Goal: Task Accomplishment & Management: Complete application form

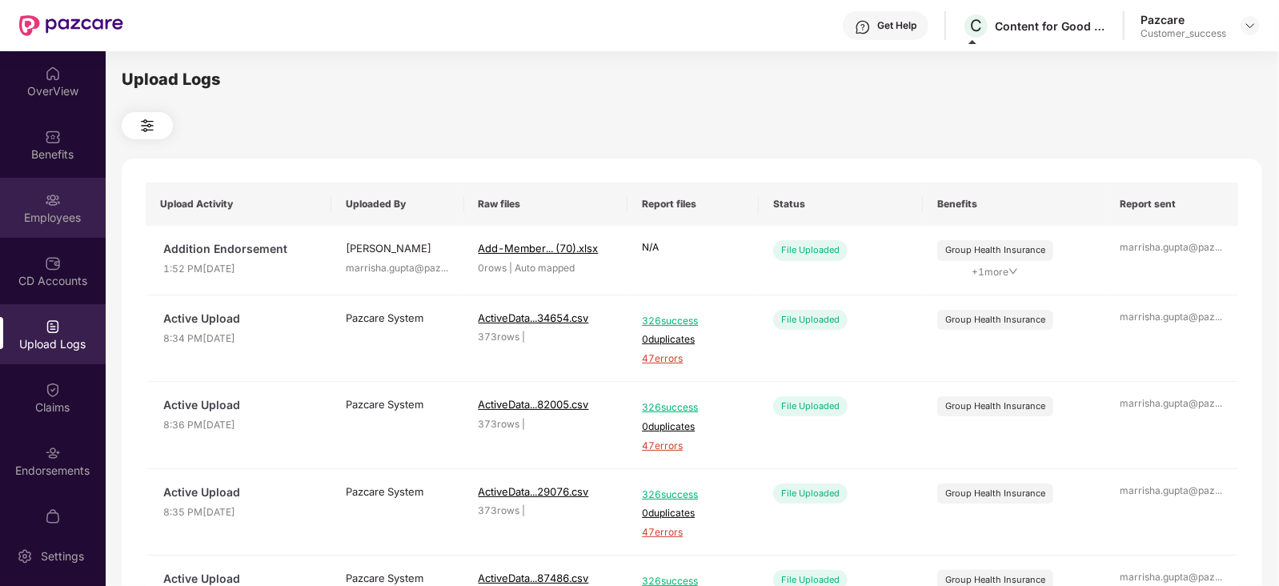
click at [48, 215] on div "Employees" at bounding box center [53, 218] width 106 height 16
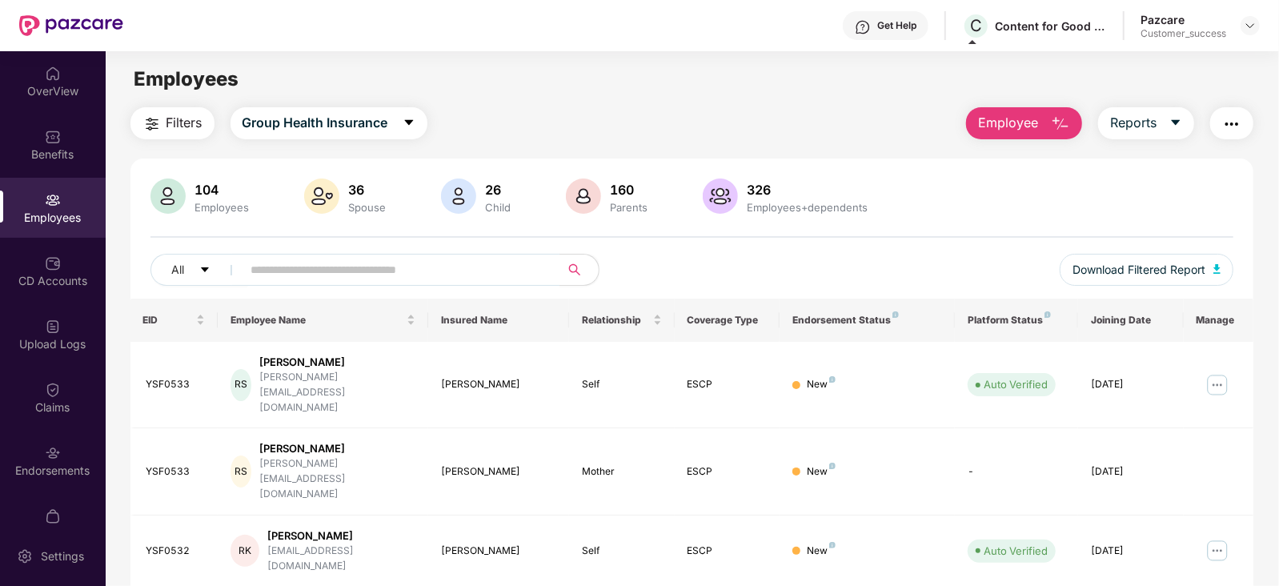
click at [1026, 114] on span "Employee" at bounding box center [1008, 123] width 60 height 20
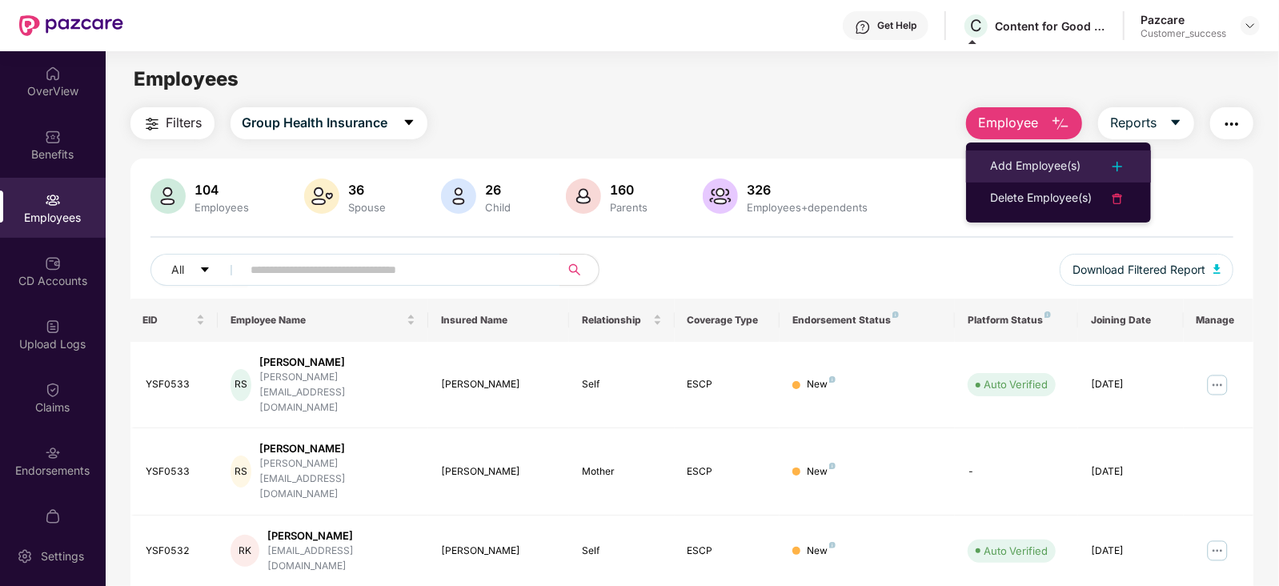
click at [1053, 162] on div "Add Employee(s)" at bounding box center [1035, 166] width 90 height 19
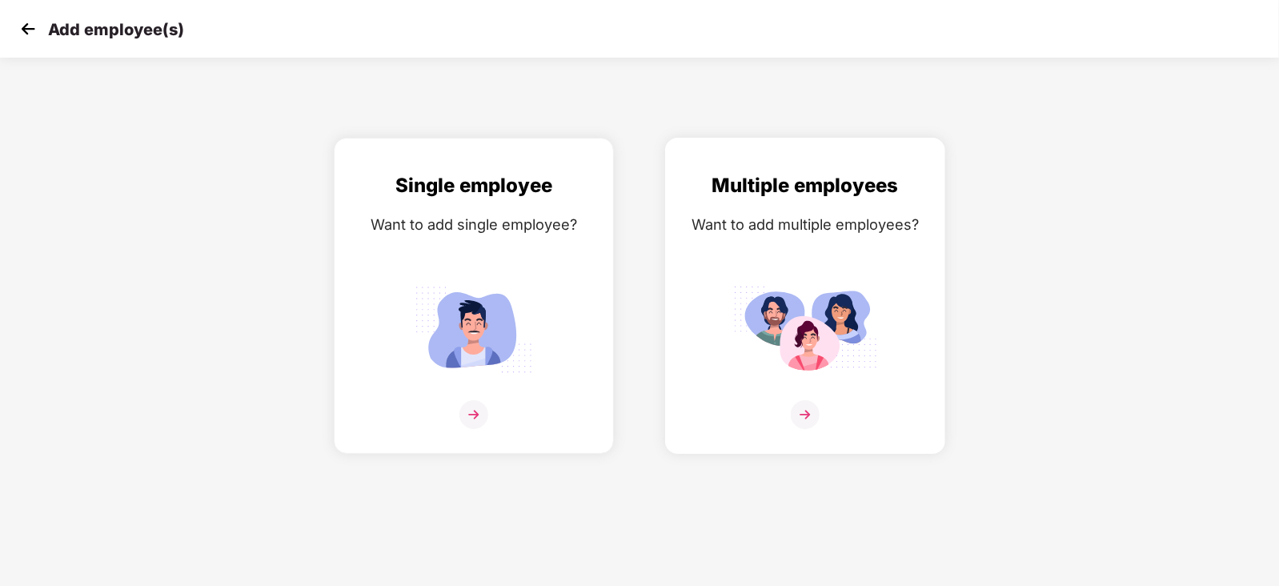
click at [769, 290] on img at bounding box center [805, 329] width 144 height 100
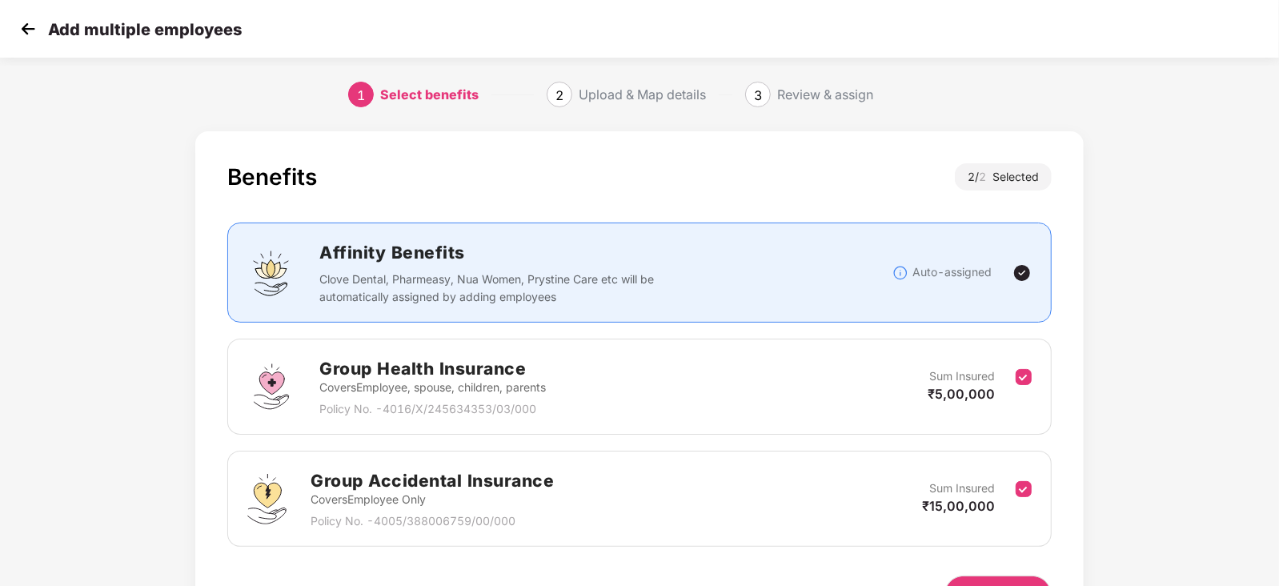
scroll to position [99, 0]
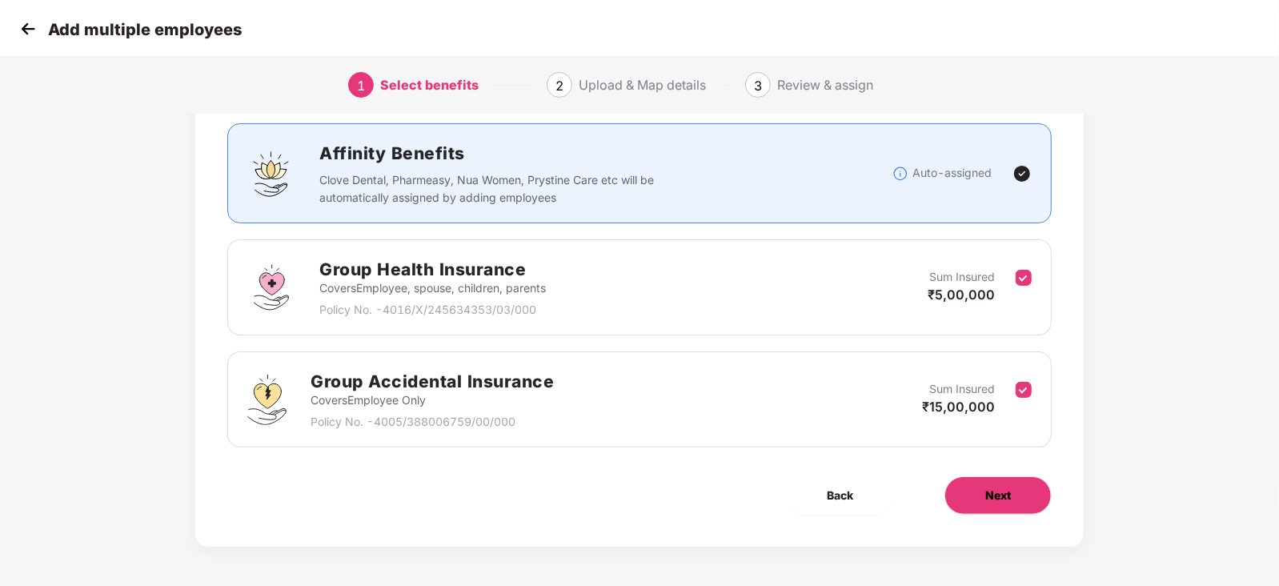
click at [1010, 484] on button "Next" at bounding box center [998, 495] width 107 height 38
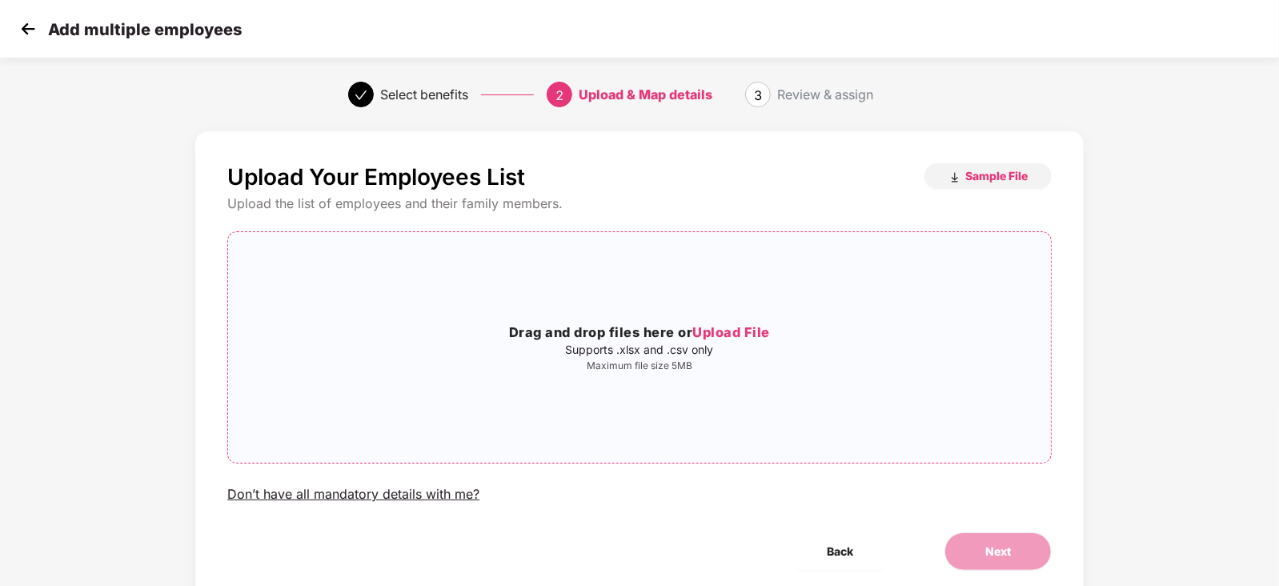
click at [663, 321] on div "Drag and drop files here or Upload File Supports .xlsx and .csv only Maximum fi…" at bounding box center [639, 347] width 823 height 205
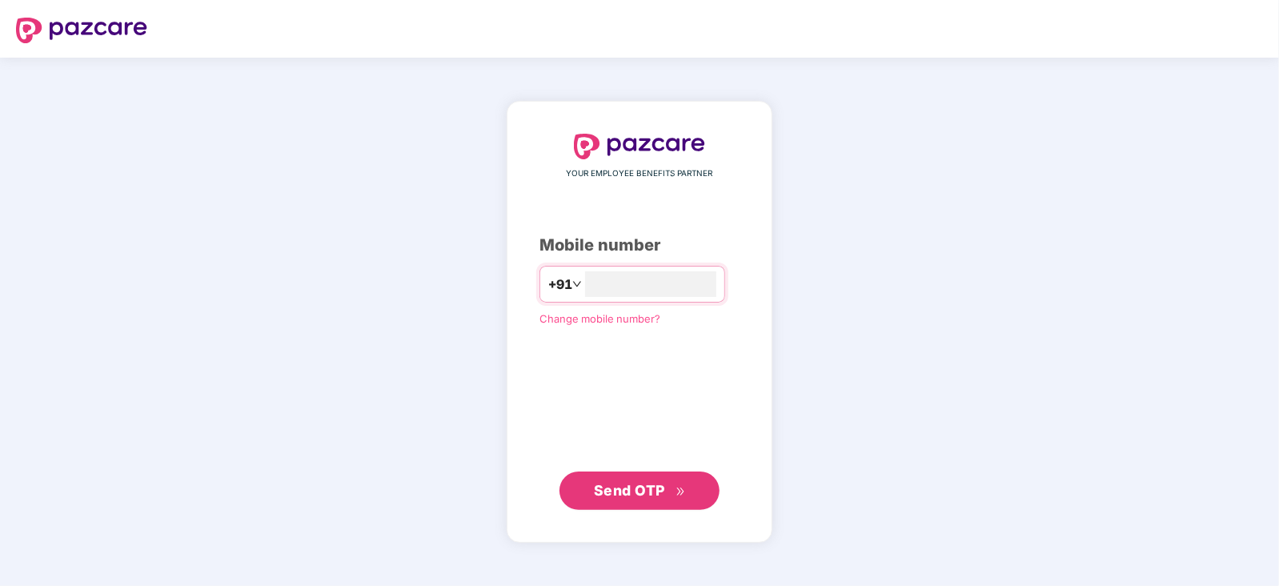
type input "**********"
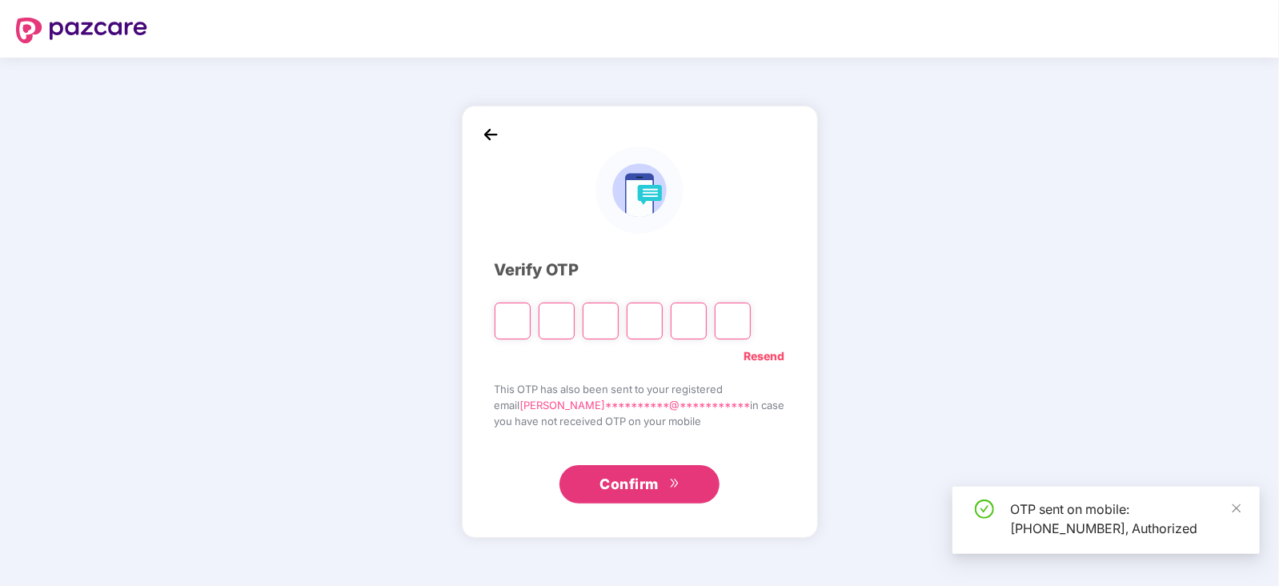
type input "*"
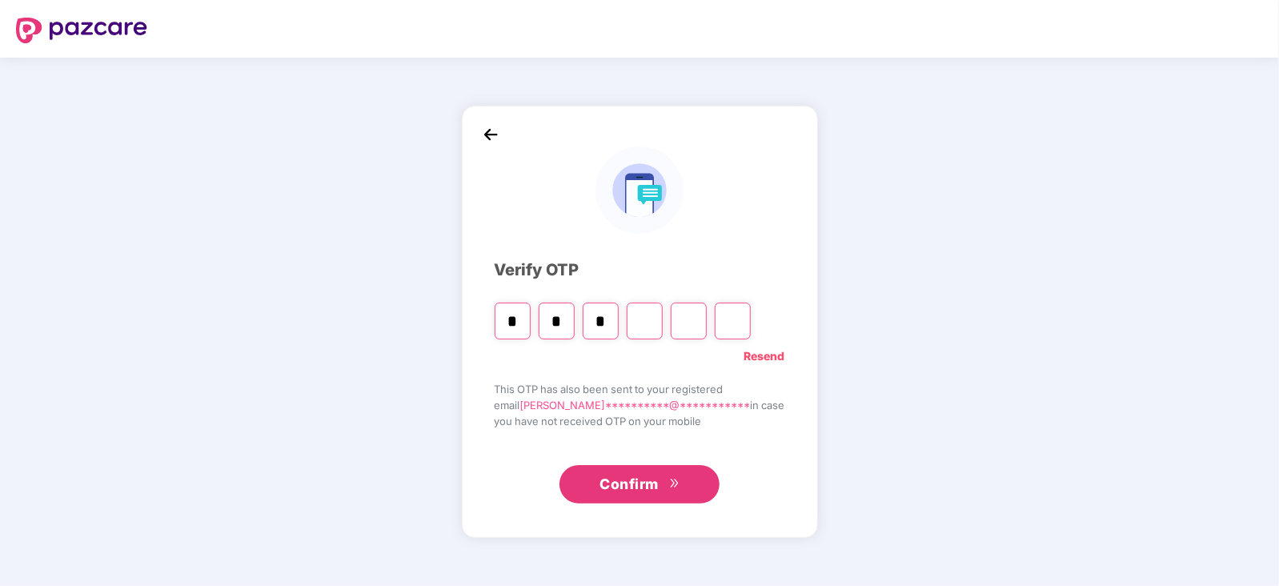
type input "*"
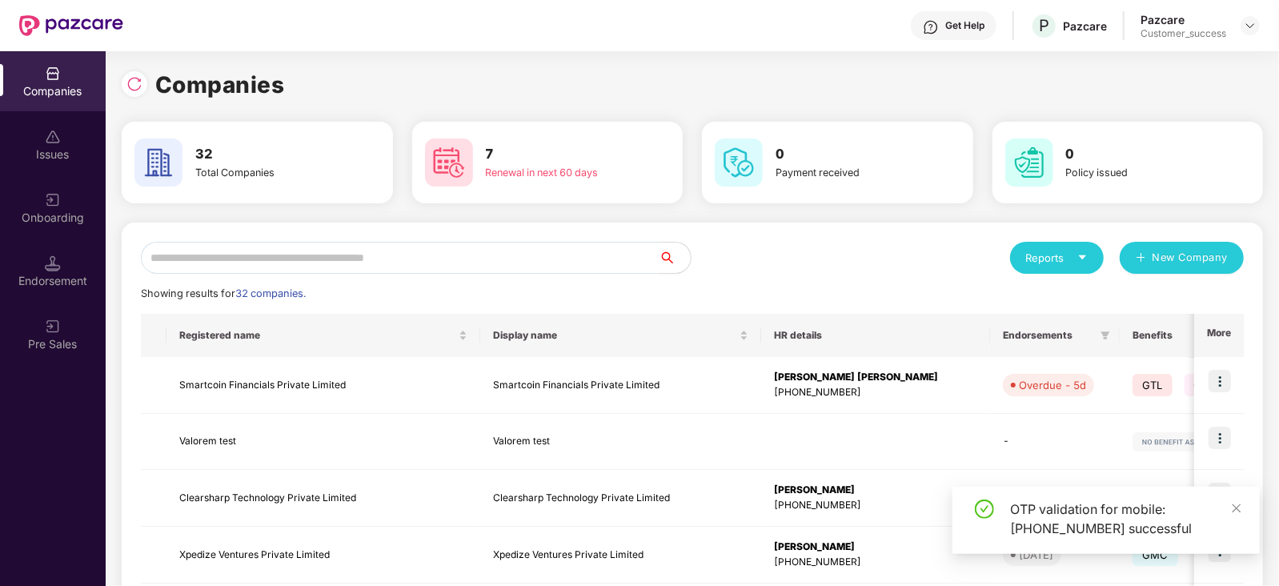
click at [516, 254] on input "text" at bounding box center [400, 258] width 518 height 32
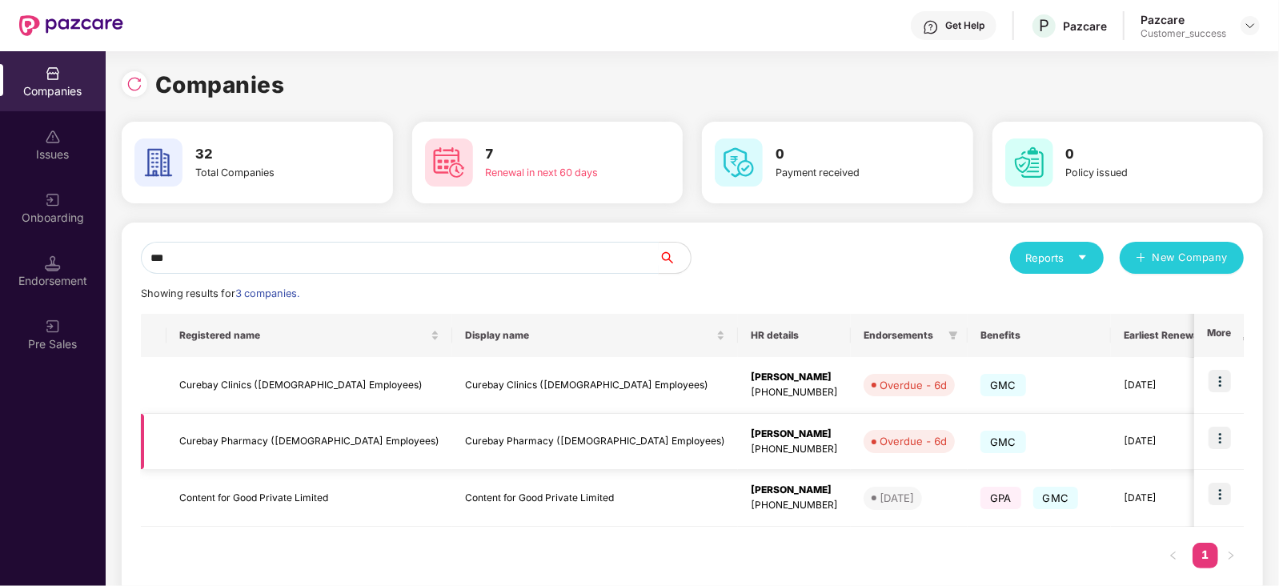
type input "***"
click at [1220, 492] on img at bounding box center [1220, 494] width 22 height 22
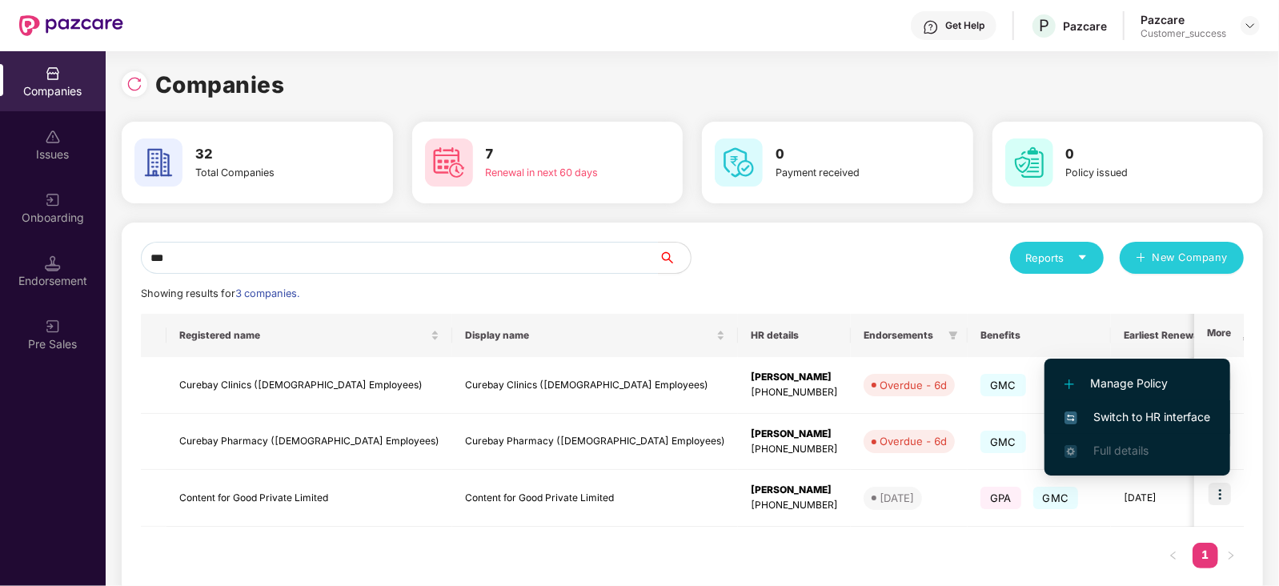
click at [1146, 407] on li "Switch to HR interface" at bounding box center [1138, 417] width 186 height 34
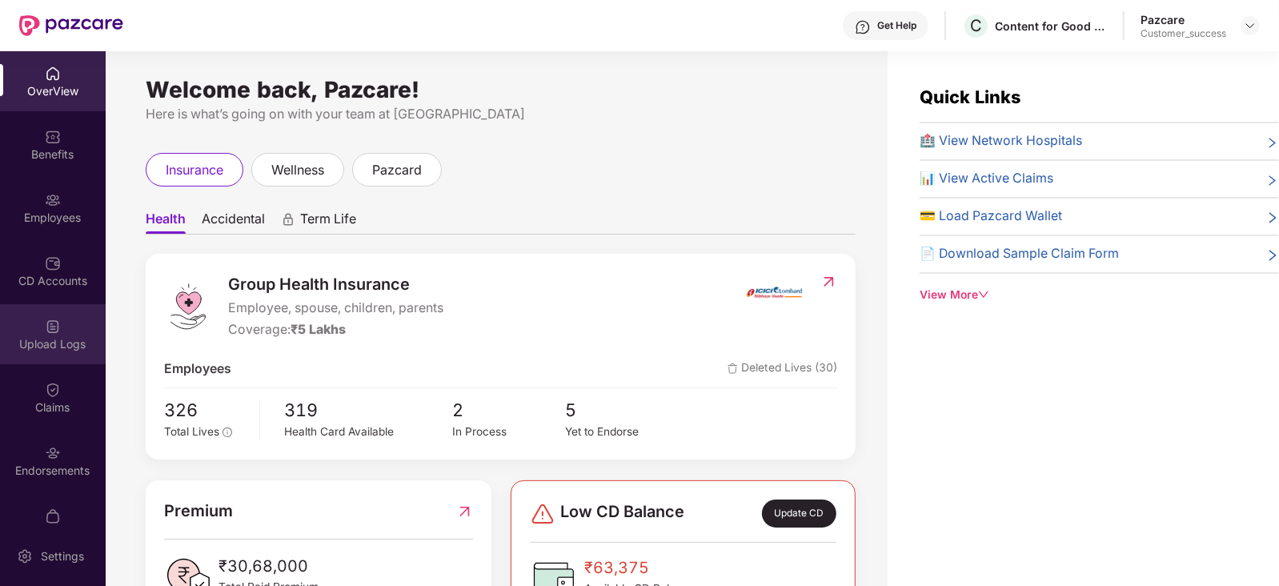
click at [48, 338] on div "Upload Logs" at bounding box center [53, 344] width 106 height 16
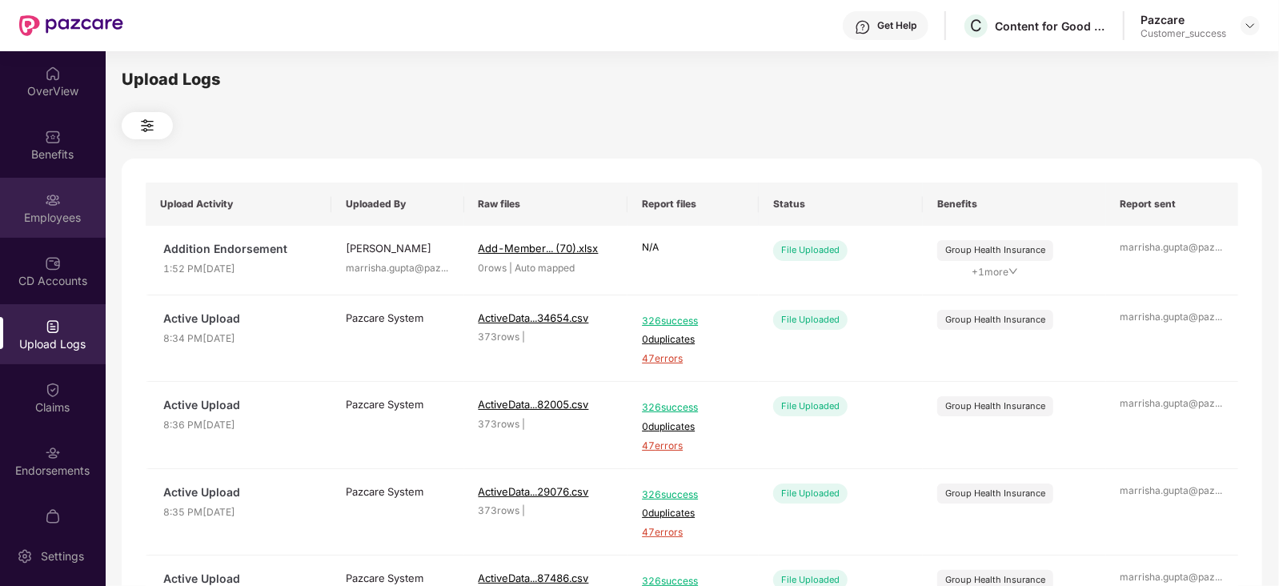
click at [57, 220] on div "Employees" at bounding box center [53, 218] width 106 height 16
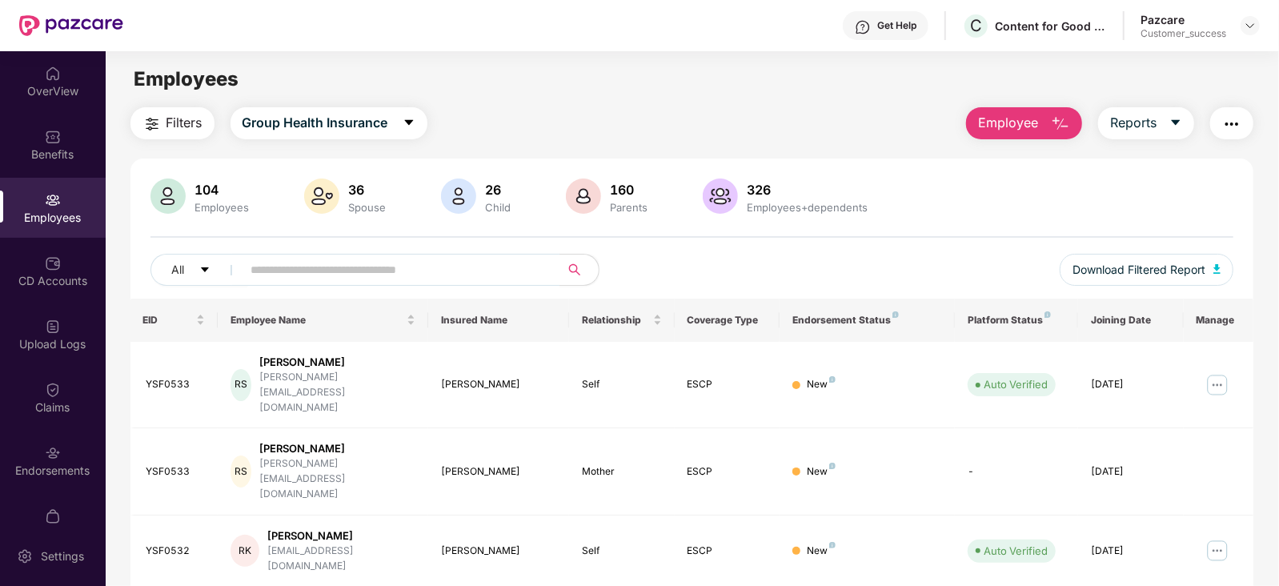
click at [1027, 126] on span "Employee" at bounding box center [1008, 123] width 60 height 20
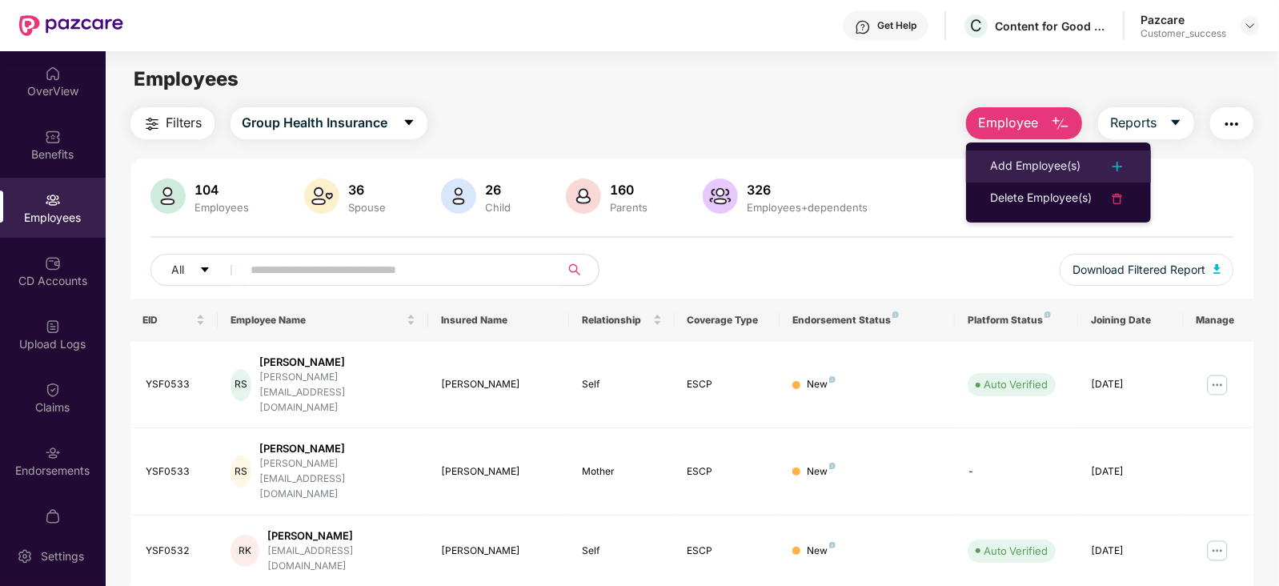
click at [987, 158] on li "Add Employee(s)" at bounding box center [1058, 167] width 185 height 32
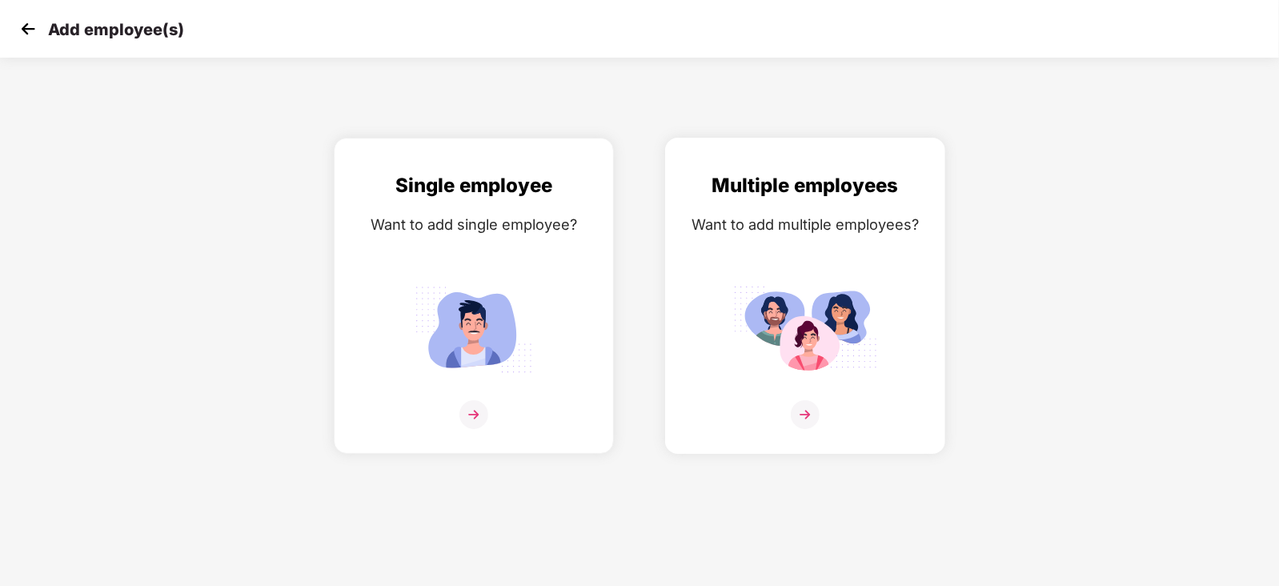
click at [900, 351] on div "Multiple employees Want to add multiple employees?" at bounding box center [805, 310] width 247 height 279
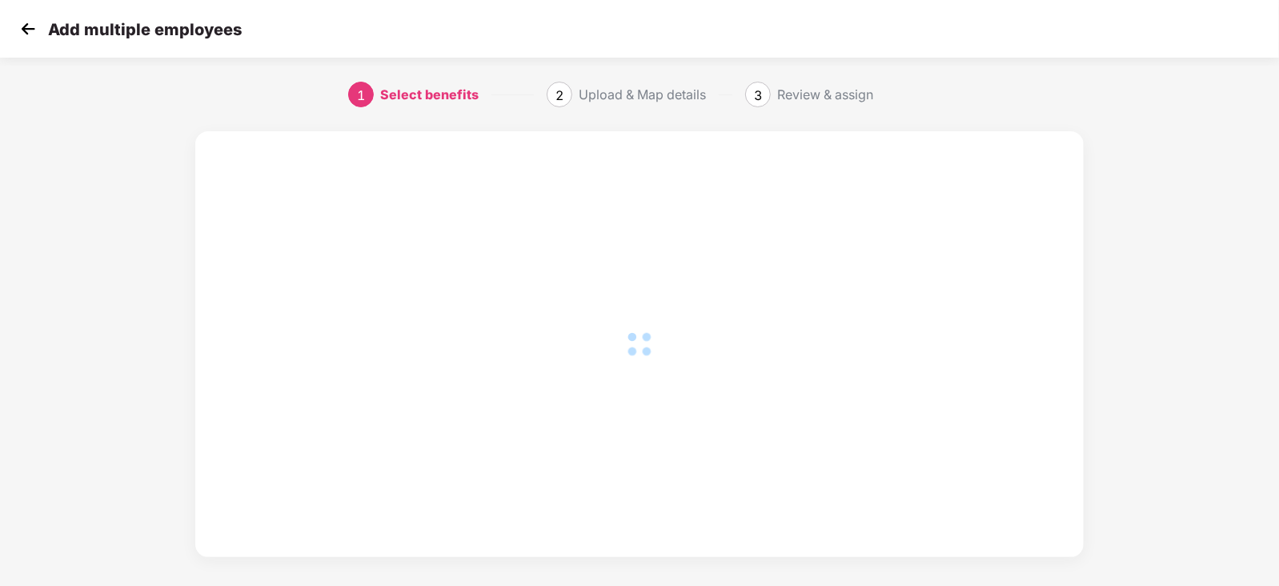
scroll to position [99, 0]
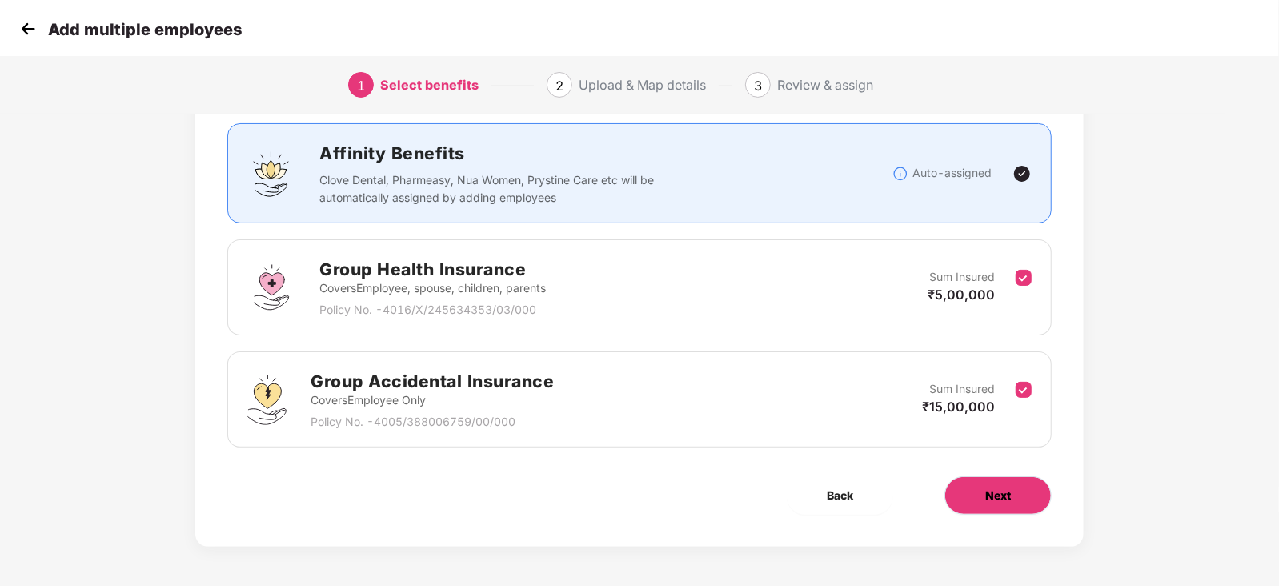
click at [999, 501] on span "Next" at bounding box center [999, 496] width 26 height 18
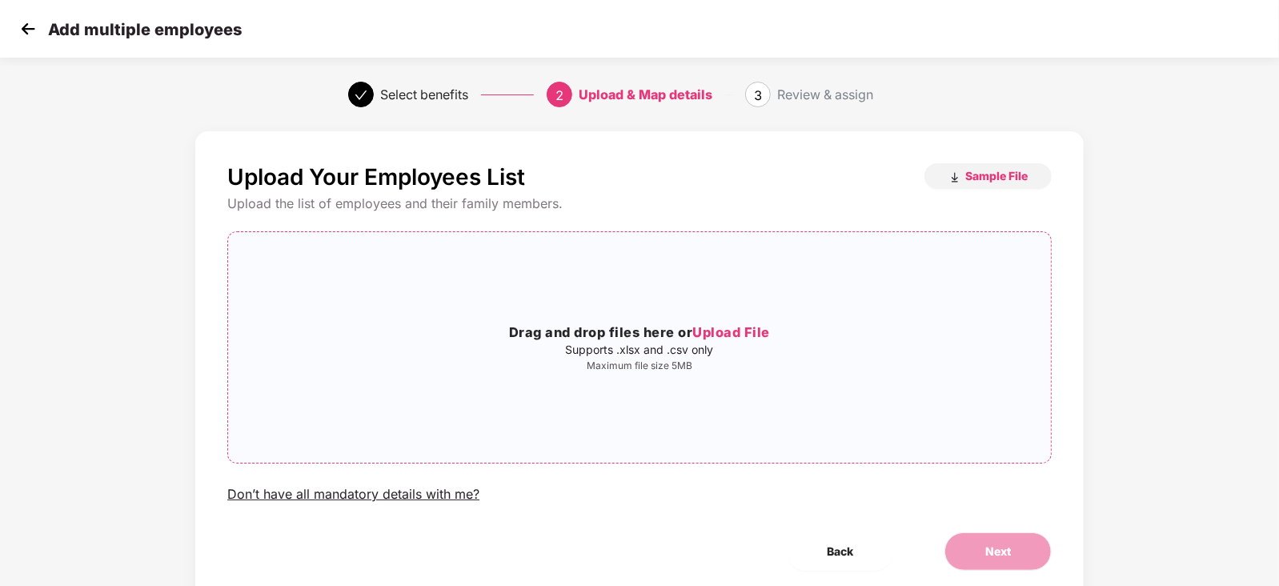
click at [560, 386] on div "Drag and drop files here or Upload File Supports .xlsx and .csv only Maximum fi…" at bounding box center [639, 347] width 823 height 205
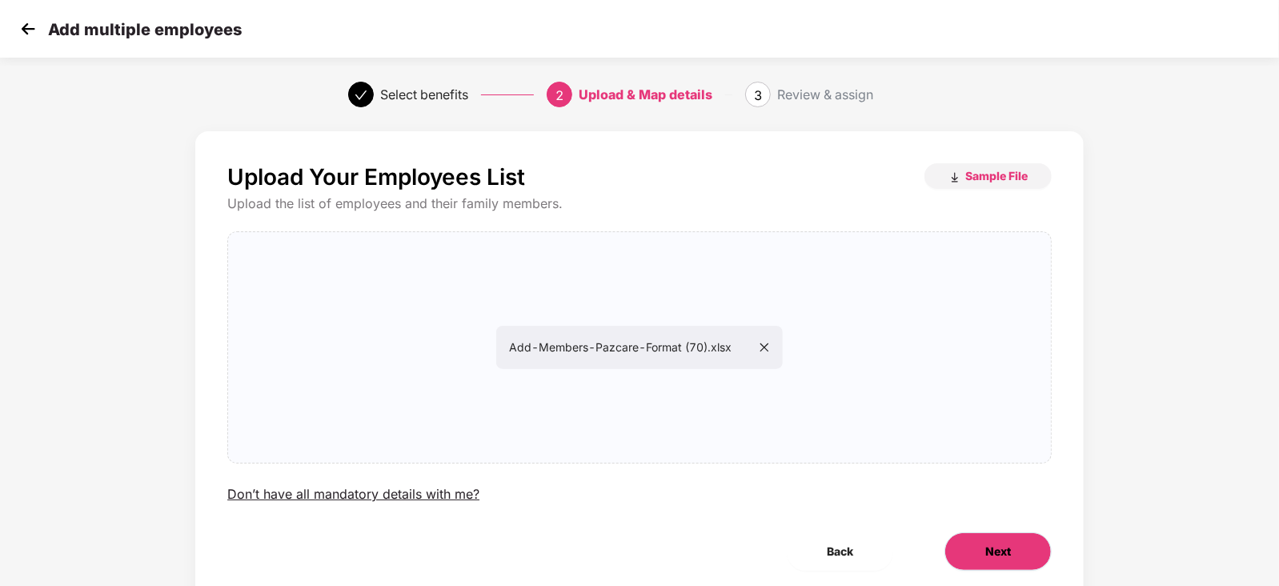
click at [969, 542] on button "Next" at bounding box center [998, 551] width 107 height 38
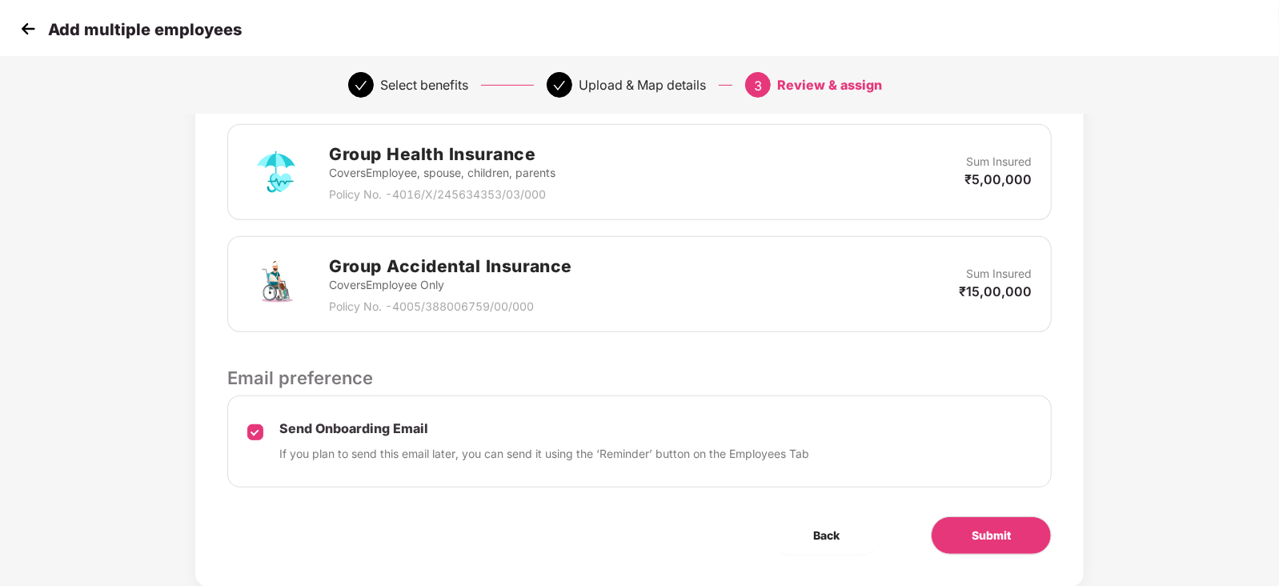
scroll to position [417, 0]
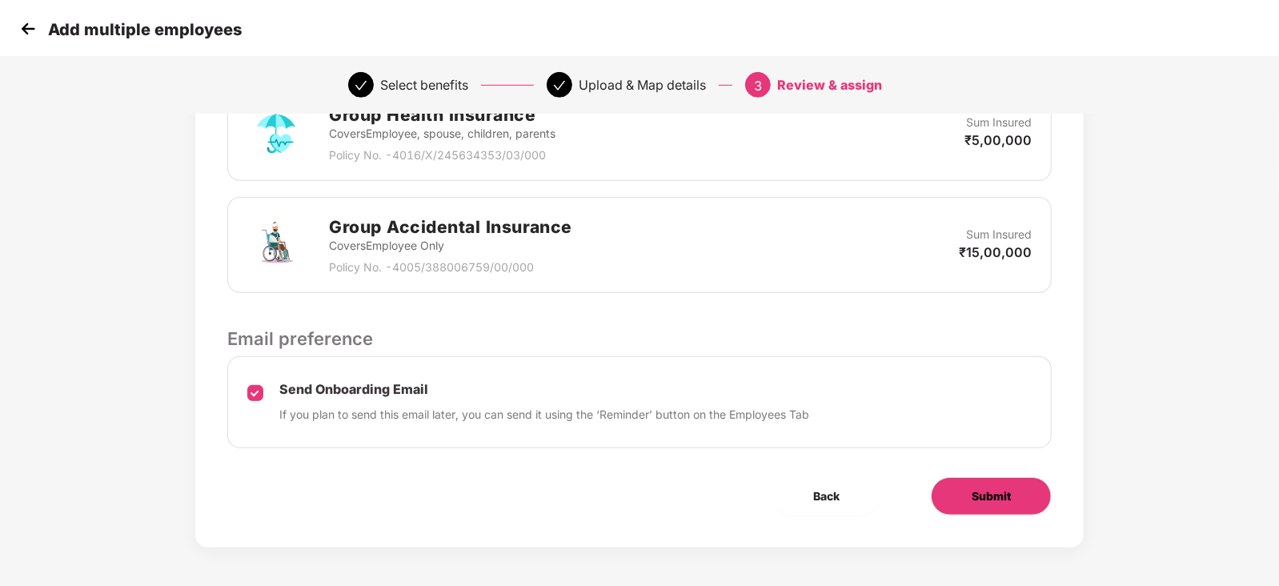
click at [986, 488] on span "Submit" at bounding box center [991, 497] width 39 height 18
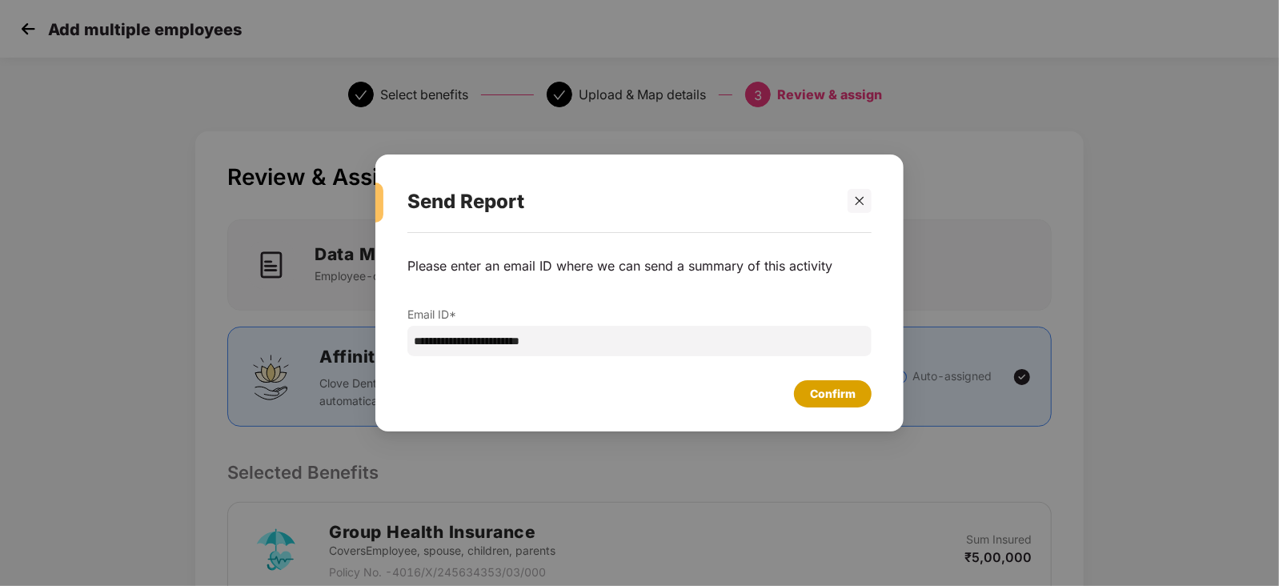
click at [823, 400] on div "Confirm" at bounding box center [833, 394] width 46 height 18
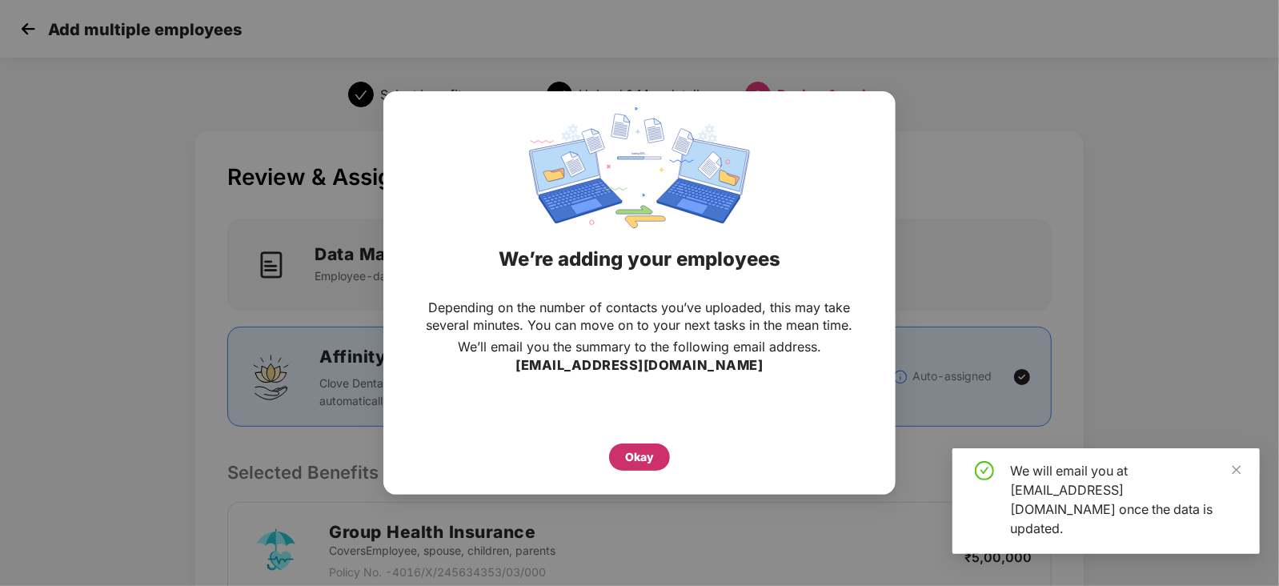
click at [636, 452] on div "Okay" at bounding box center [639, 457] width 29 height 18
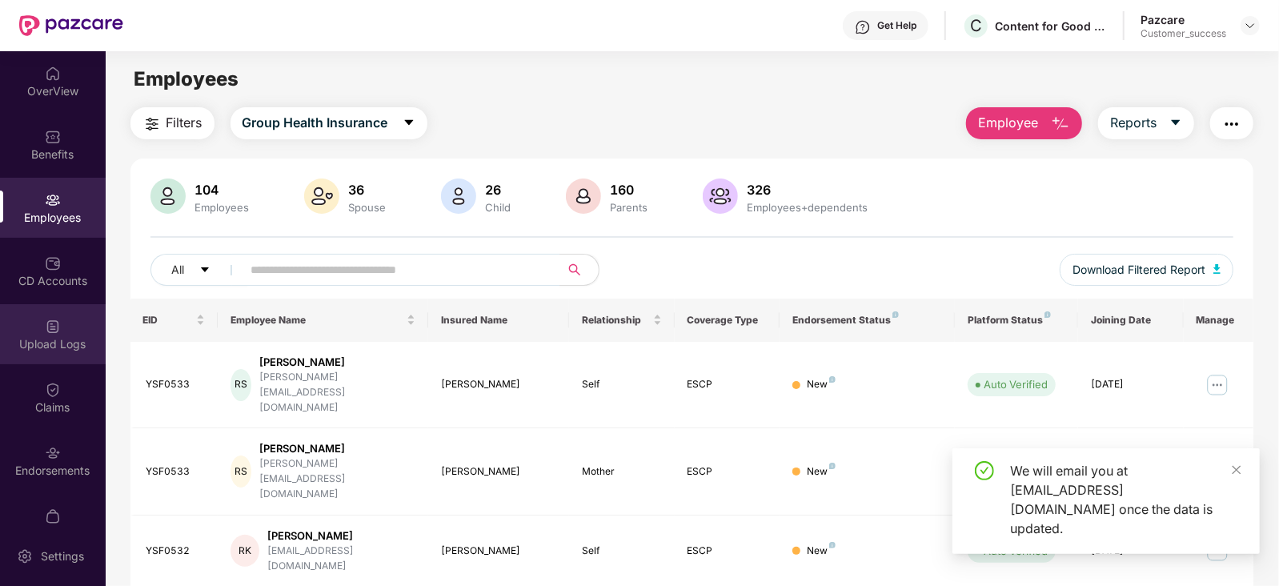
click at [50, 328] on img at bounding box center [53, 327] width 16 height 16
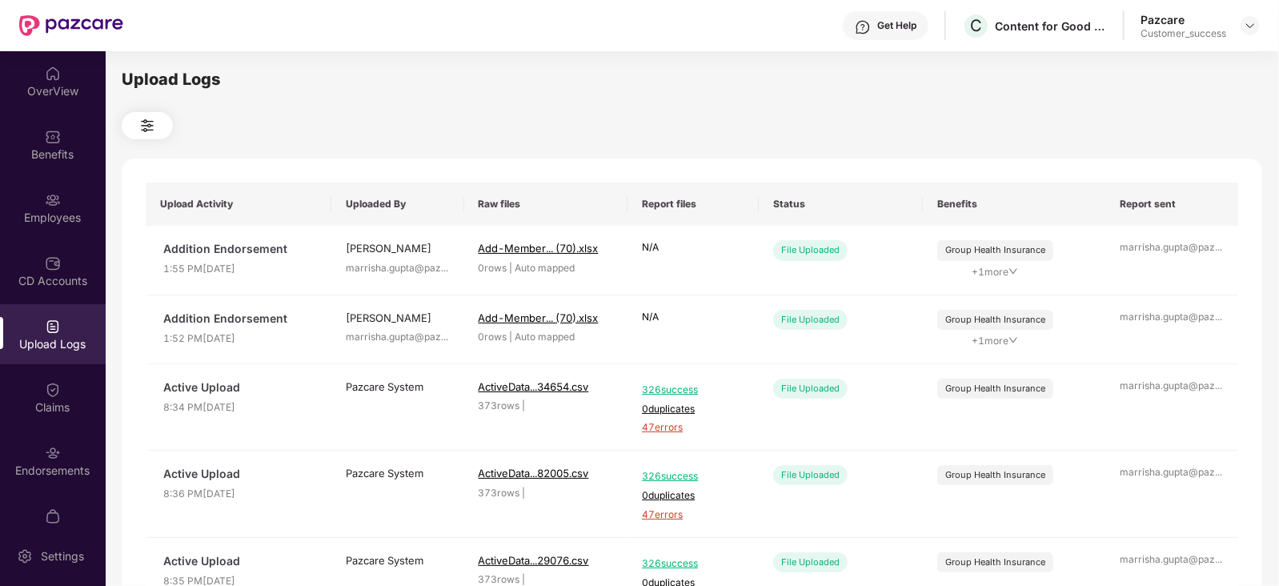
click at [50, 328] on img at bounding box center [53, 327] width 16 height 16
click at [46, 217] on div "Employees" at bounding box center [53, 218] width 106 height 16
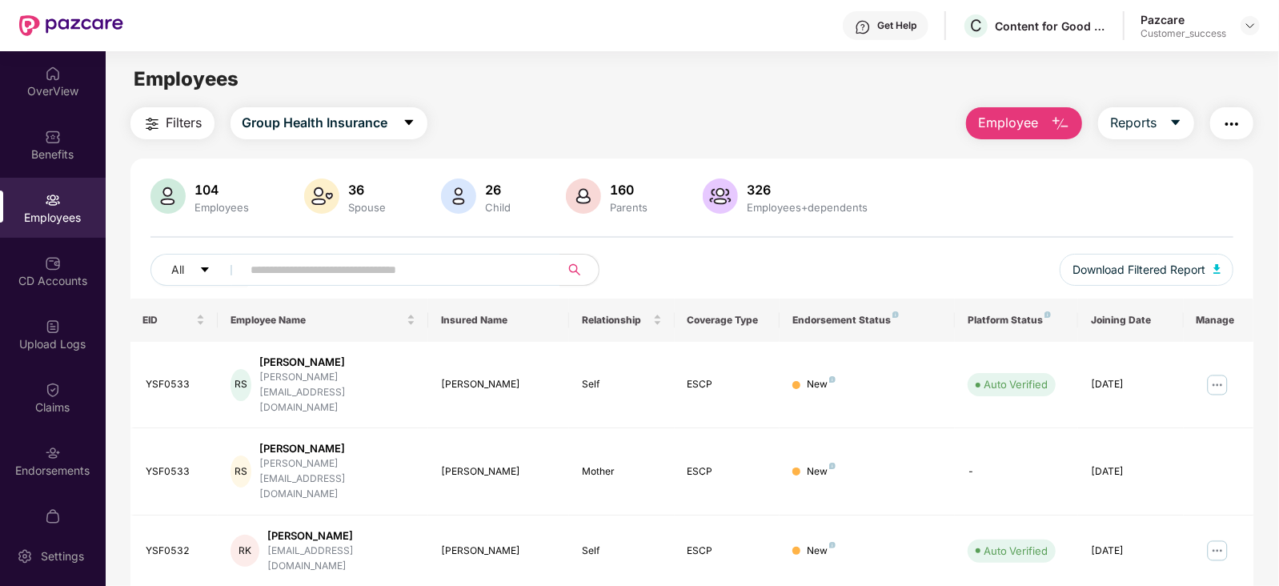
click at [1037, 123] on span "Employee" at bounding box center [1008, 123] width 60 height 20
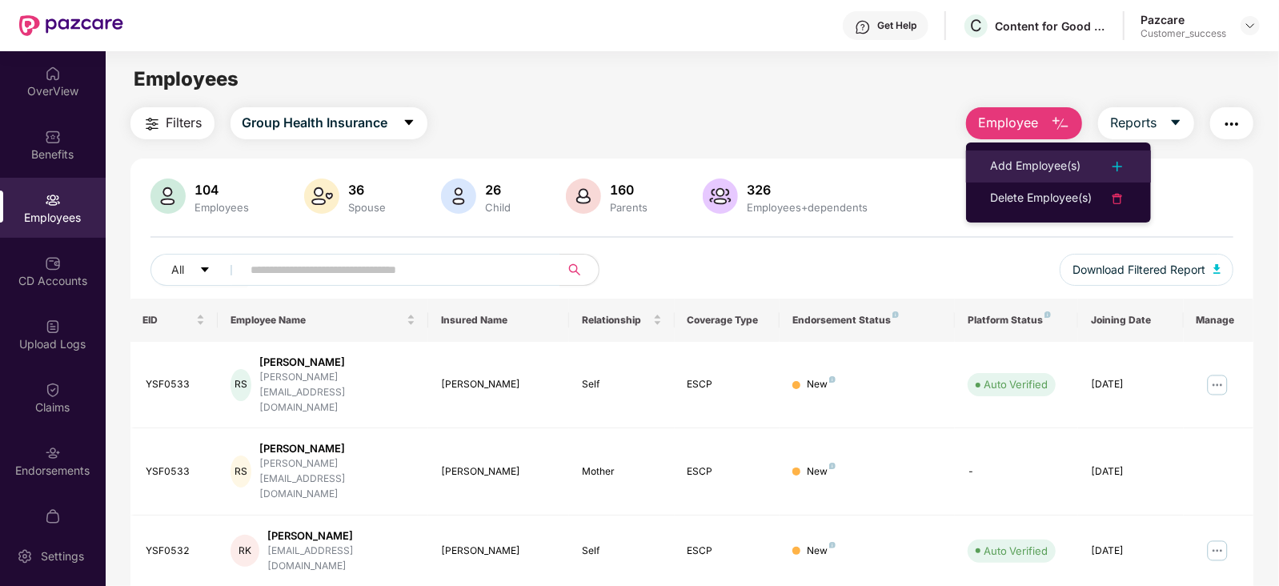
click at [1035, 175] on div "Add Employee(s)" at bounding box center [1035, 166] width 90 height 19
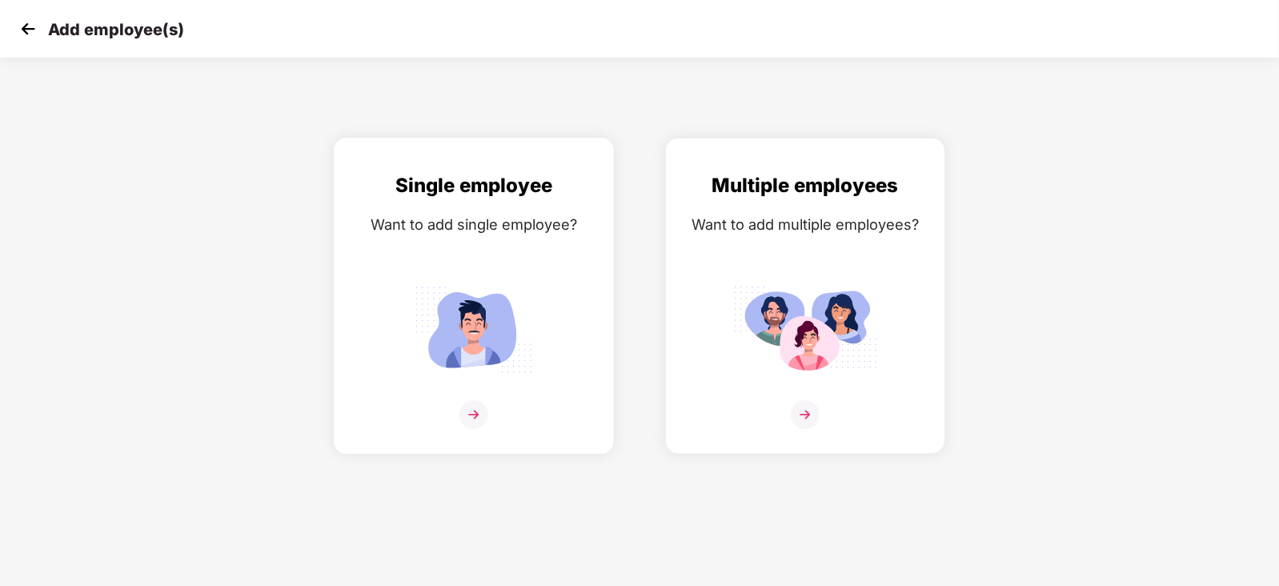
click at [469, 404] on div "Single employee Want to add single employee?" at bounding box center [474, 310] width 247 height 279
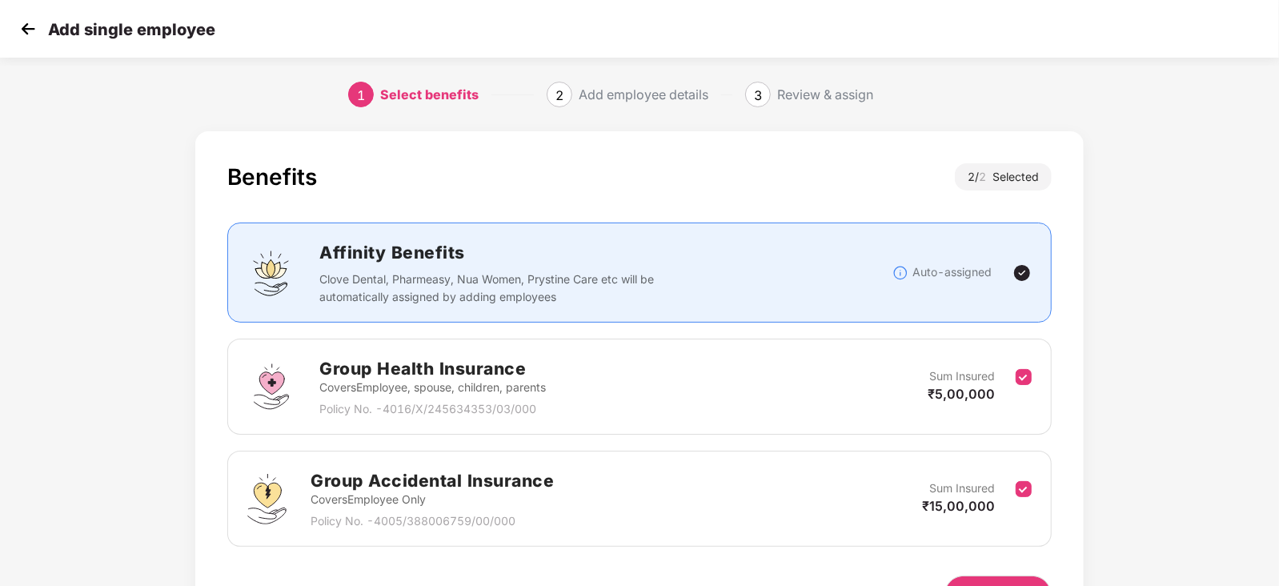
scroll to position [99, 0]
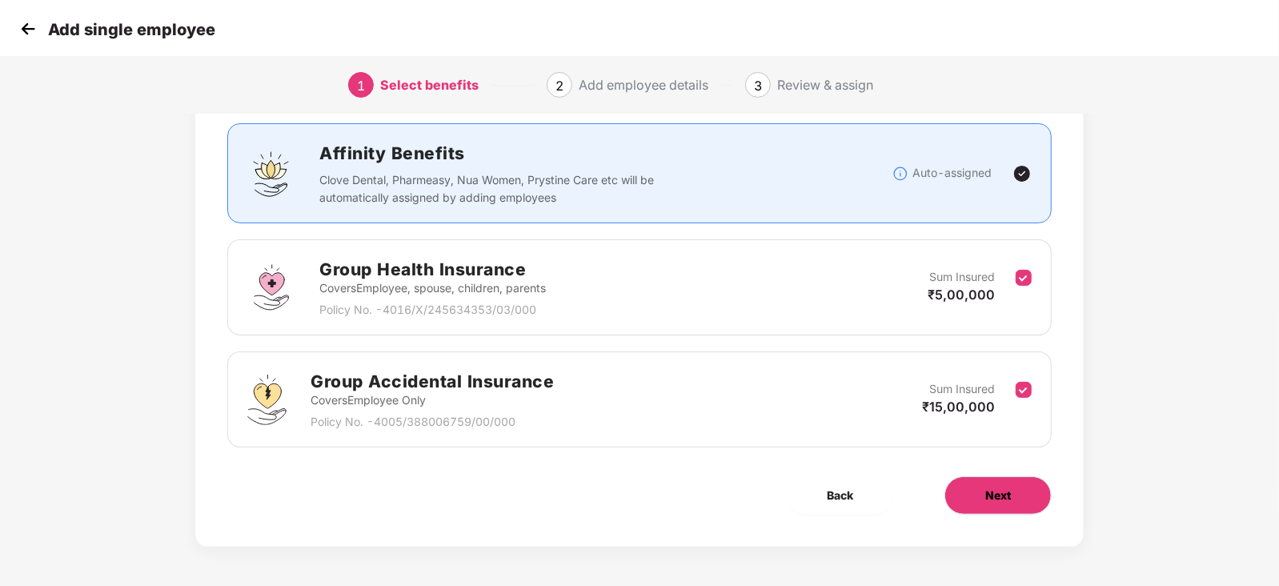
click at [982, 504] on button "Next" at bounding box center [998, 495] width 107 height 38
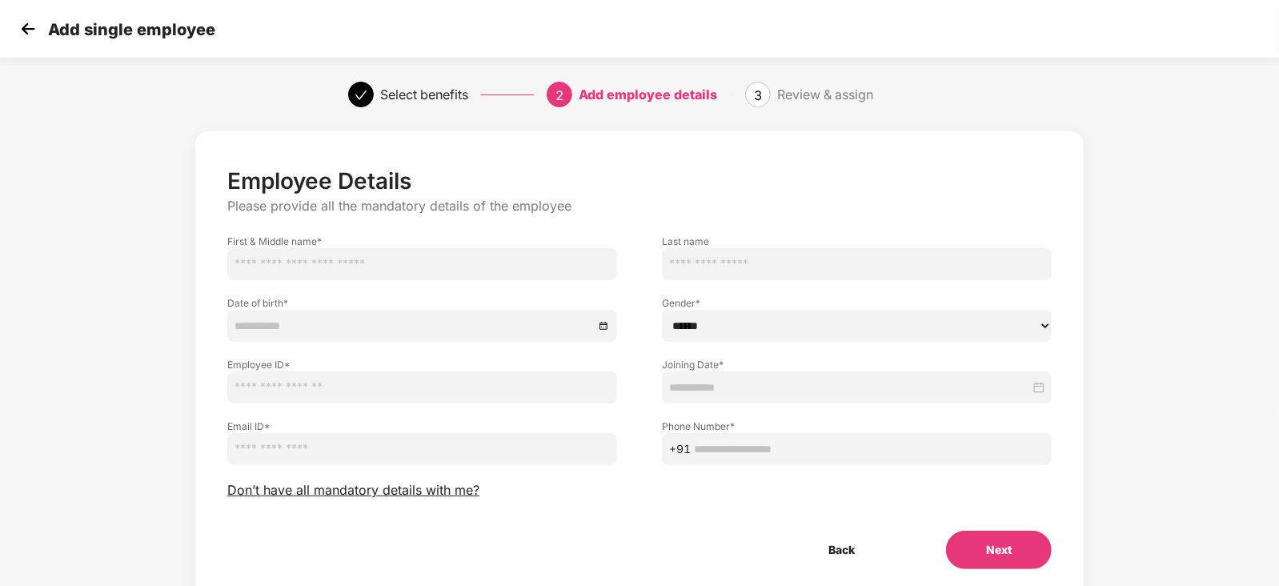
click at [23, 34] on img at bounding box center [28, 29] width 24 height 24
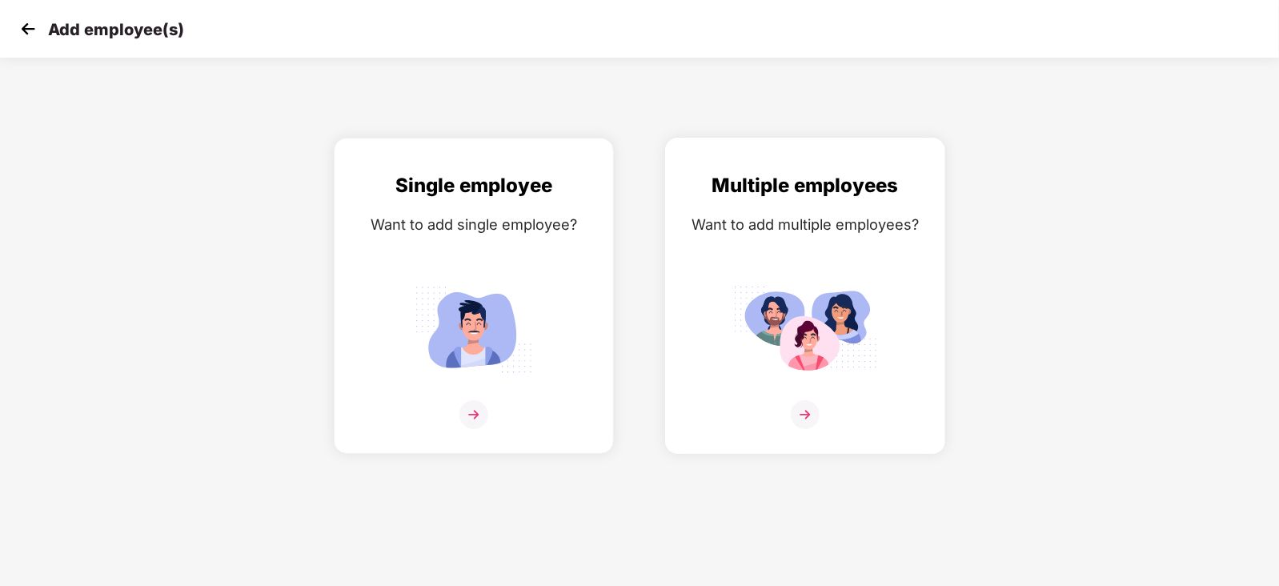
click at [796, 298] on img at bounding box center [805, 329] width 144 height 100
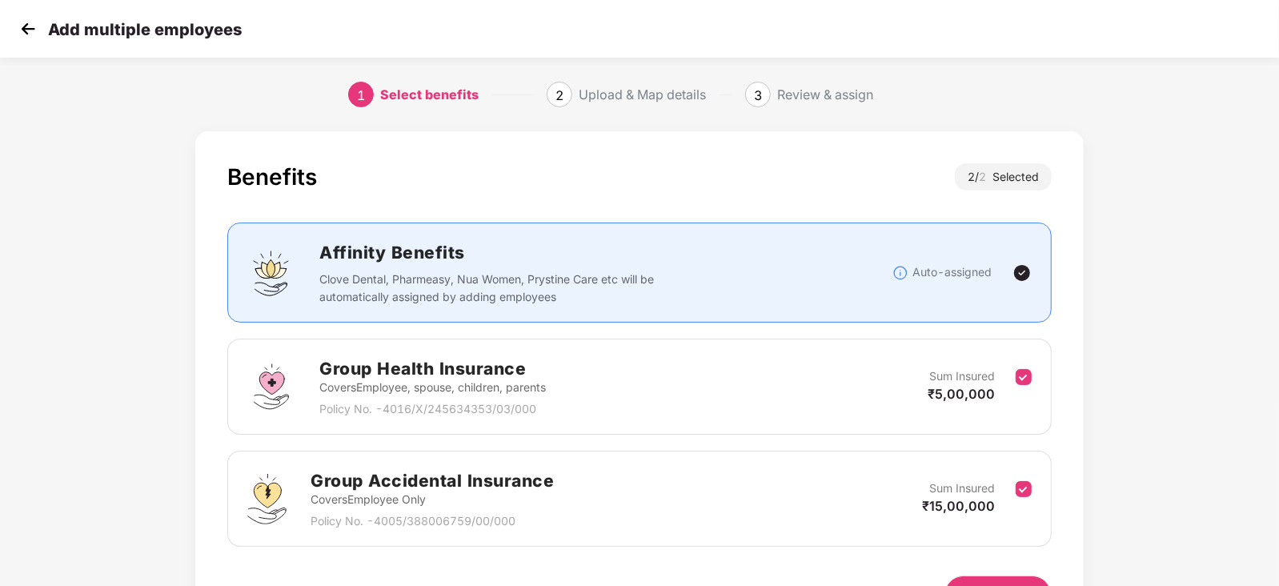
scroll to position [99, 0]
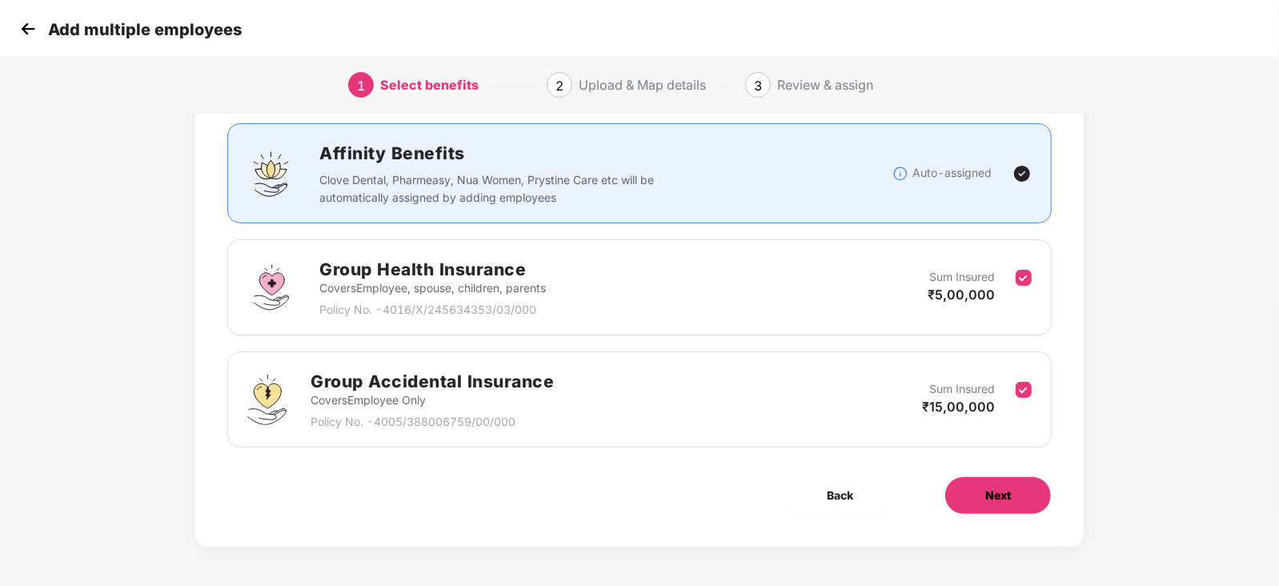
click at [1016, 495] on button "Next" at bounding box center [998, 495] width 107 height 38
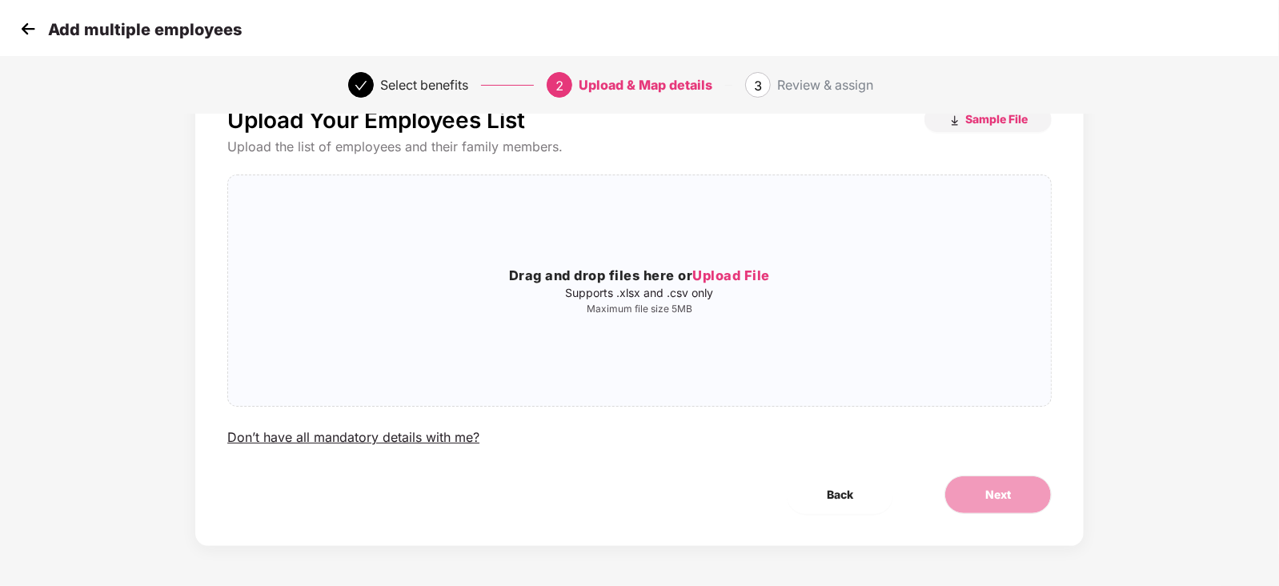
scroll to position [0, 0]
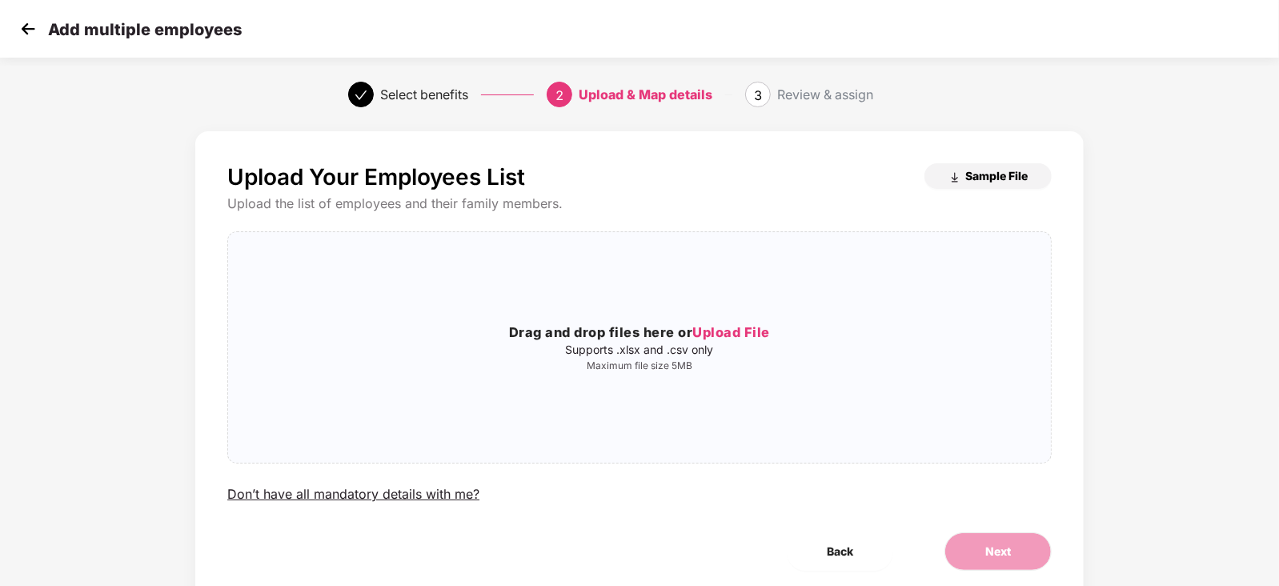
click at [990, 170] on span "Sample File" at bounding box center [997, 175] width 62 height 15
click at [684, 309] on div "Drag and drop files here or Upload File Supports .xlsx and .csv only Maximum fi…" at bounding box center [639, 347] width 823 height 205
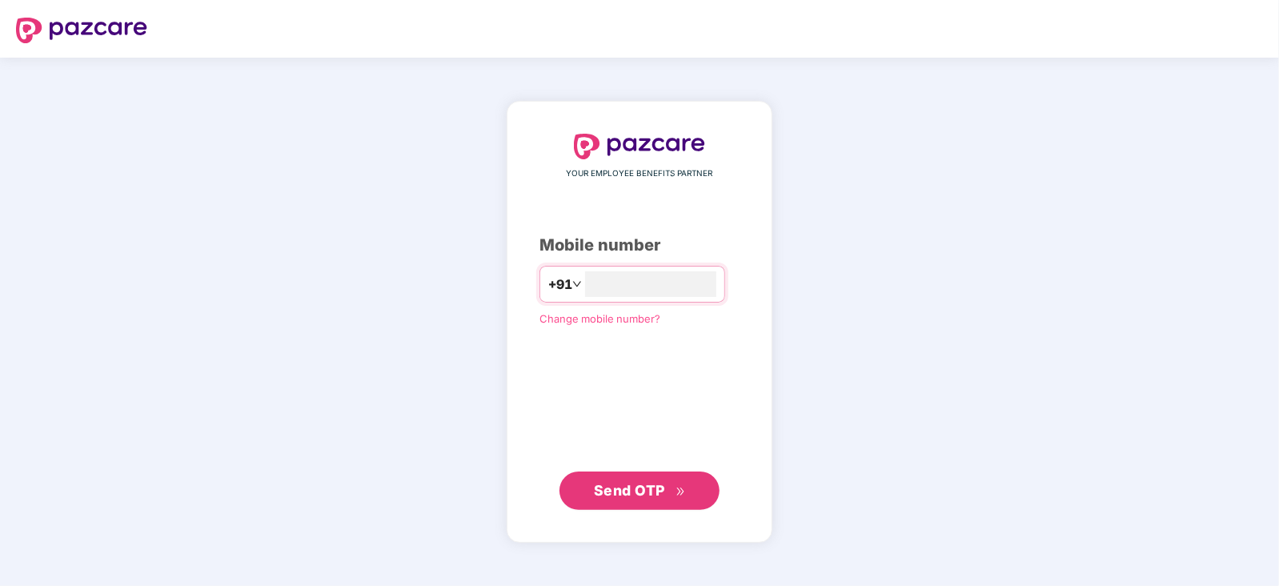
type input "**********"
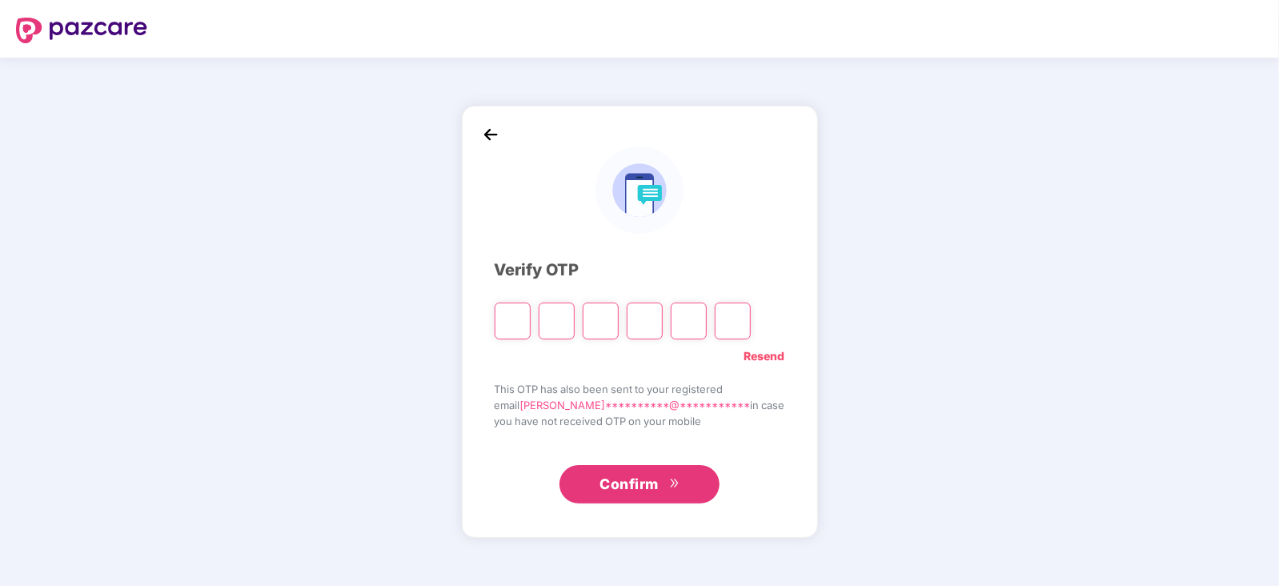
type input "*"
click at [754, 358] on link "Resend" at bounding box center [765, 356] width 41 height 18
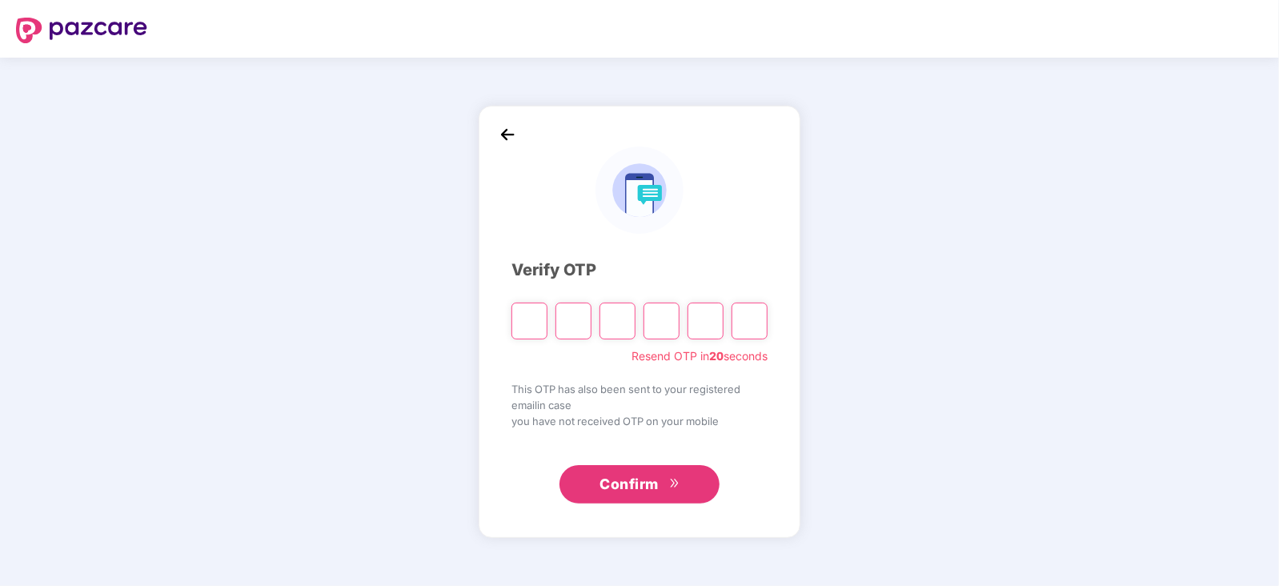
click at [524, 318] on input "Please enter verification code. Digit 1" at bounding box center [530, 321] width 36 height 37
type input "*"
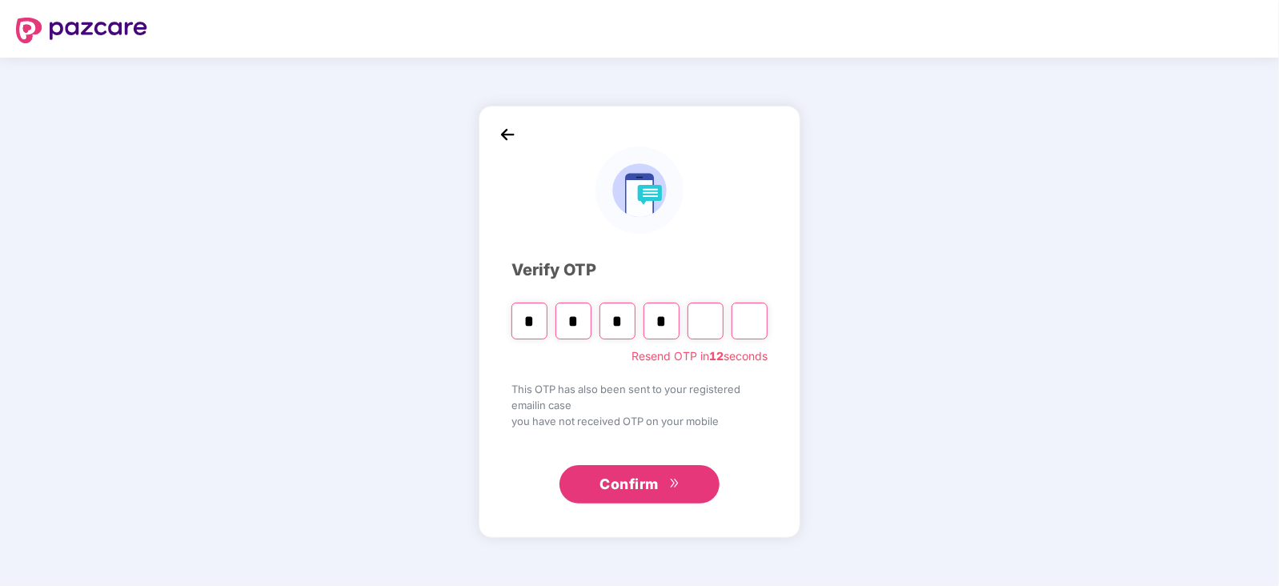
type input "*"
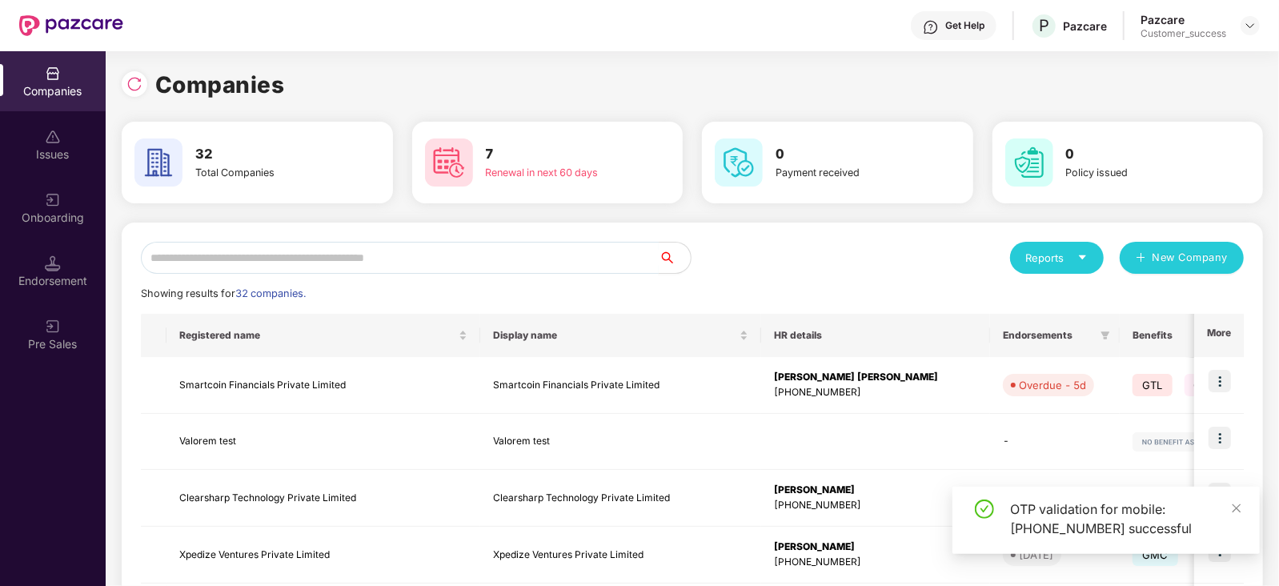
click at [531, 263] on input "text" at bounding box center [400, 258] width 518 height 32
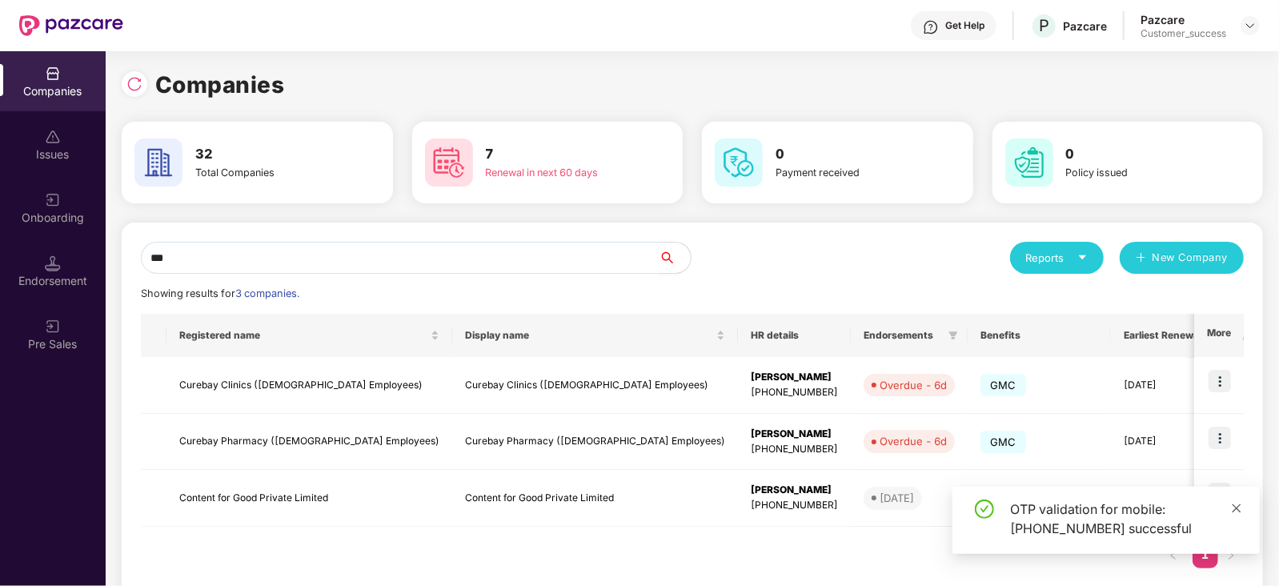
type input "***"
click at [1237, 514] on span at bounding box center [1236, 508] width 11 height 14
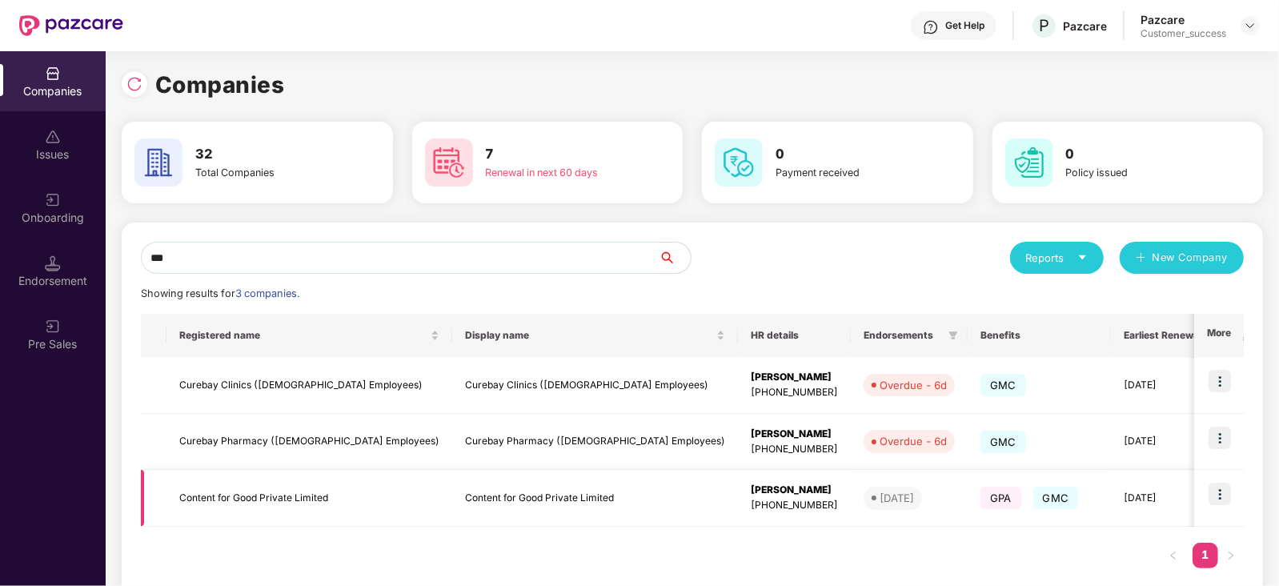
click at [1223, 495] on img at bounding box center [1220, 494] width 22 height 22
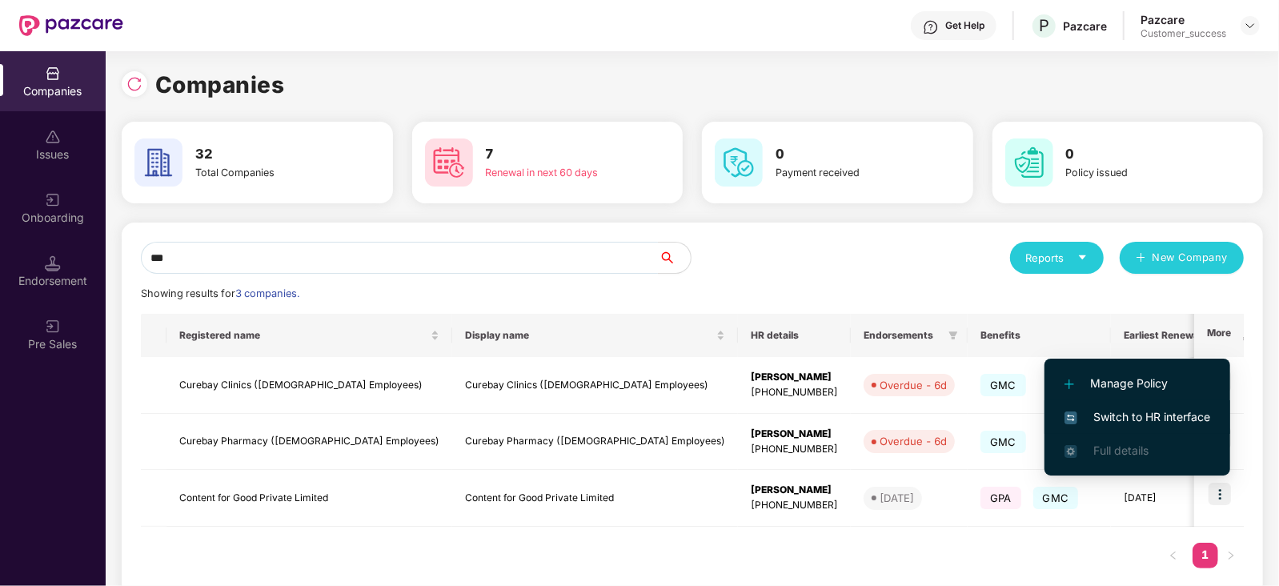
click at [1160, 410] on span "Switch to HR interface" at bounding box center [1138, 417] width 146 height 18
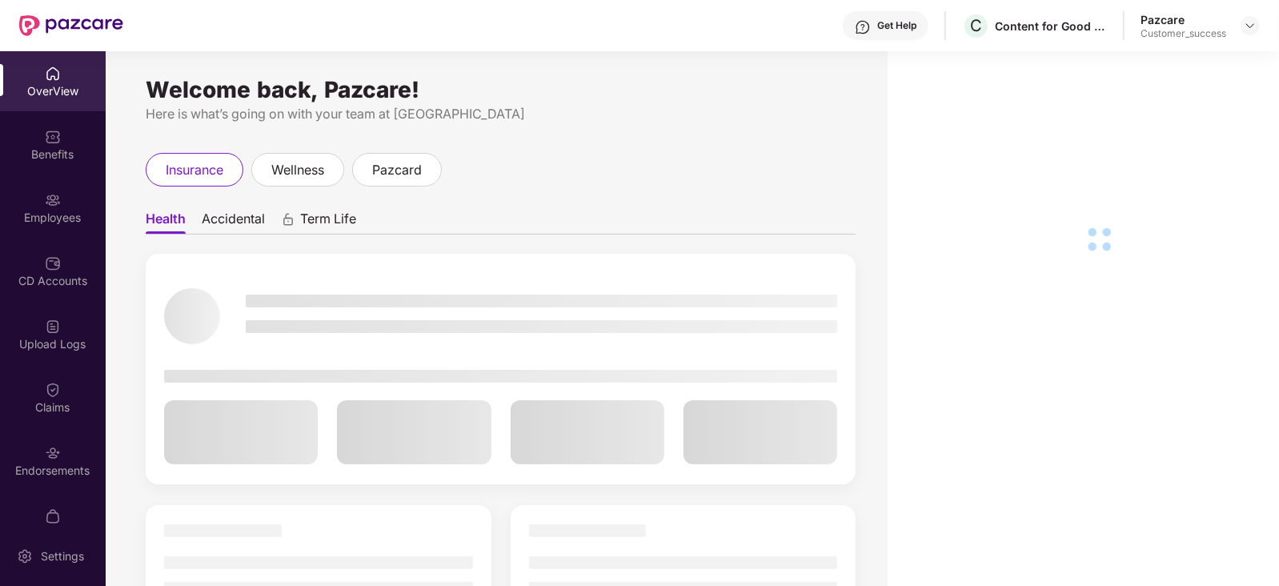
click at [54, 178] on div "Employees" at bounding box center [53, 208] width 106 height 60
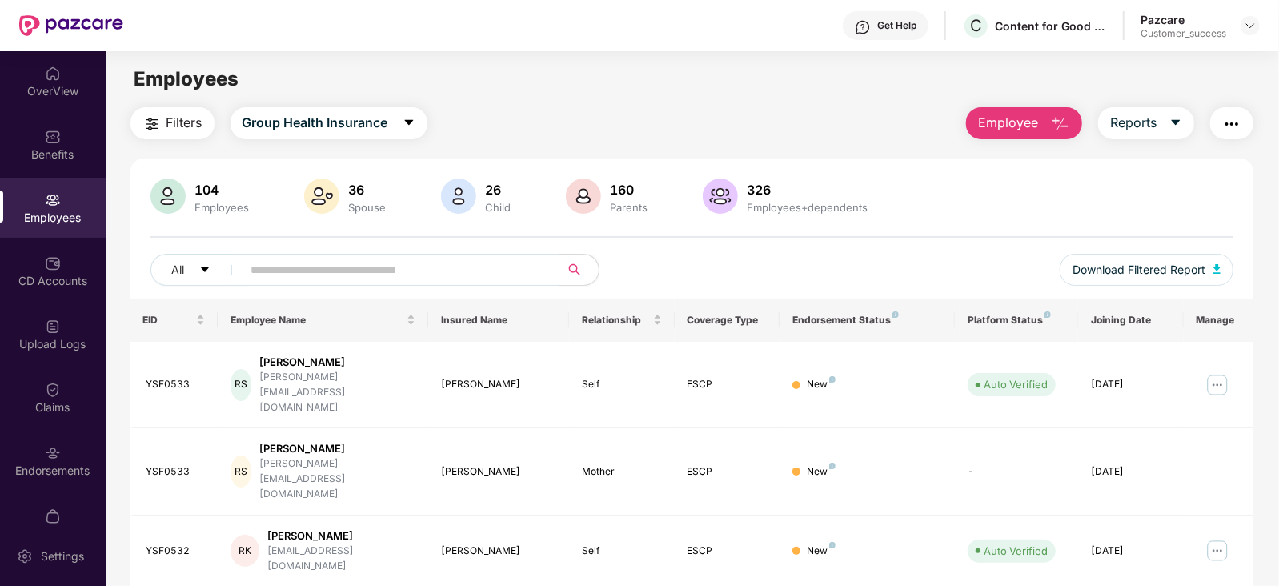
click at [1045, 119] on button "Employee" at bounding box center [1024, 123] width 116 height 32
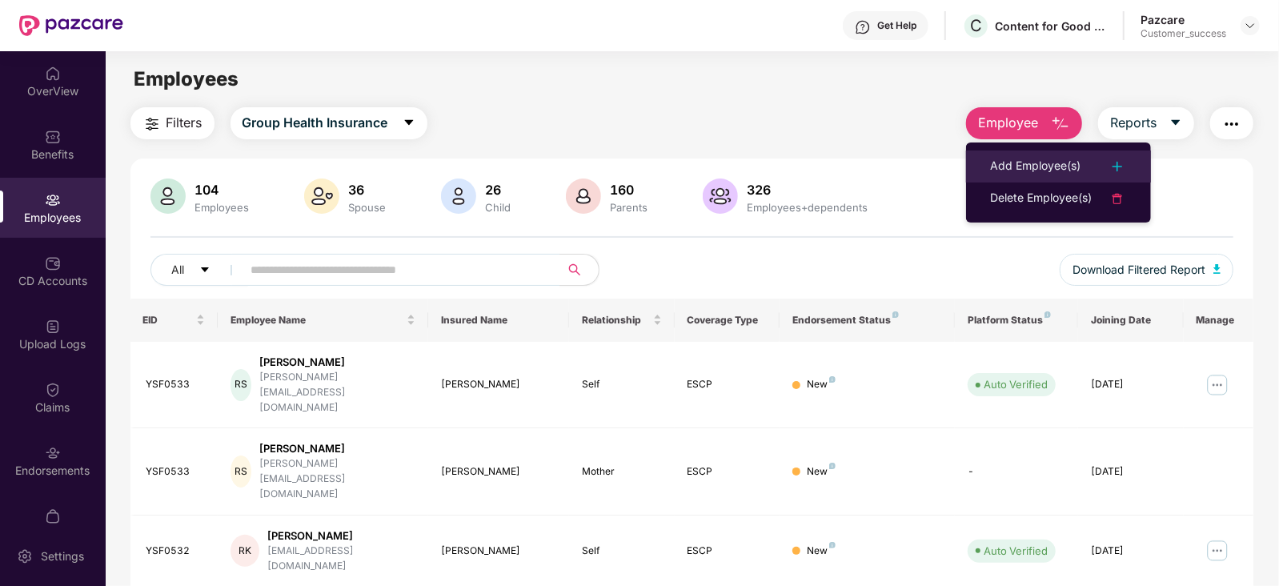
click at [1045, 171] on div "Add Employee(s)" at bounding box center [1035, 166] width 90 height 19
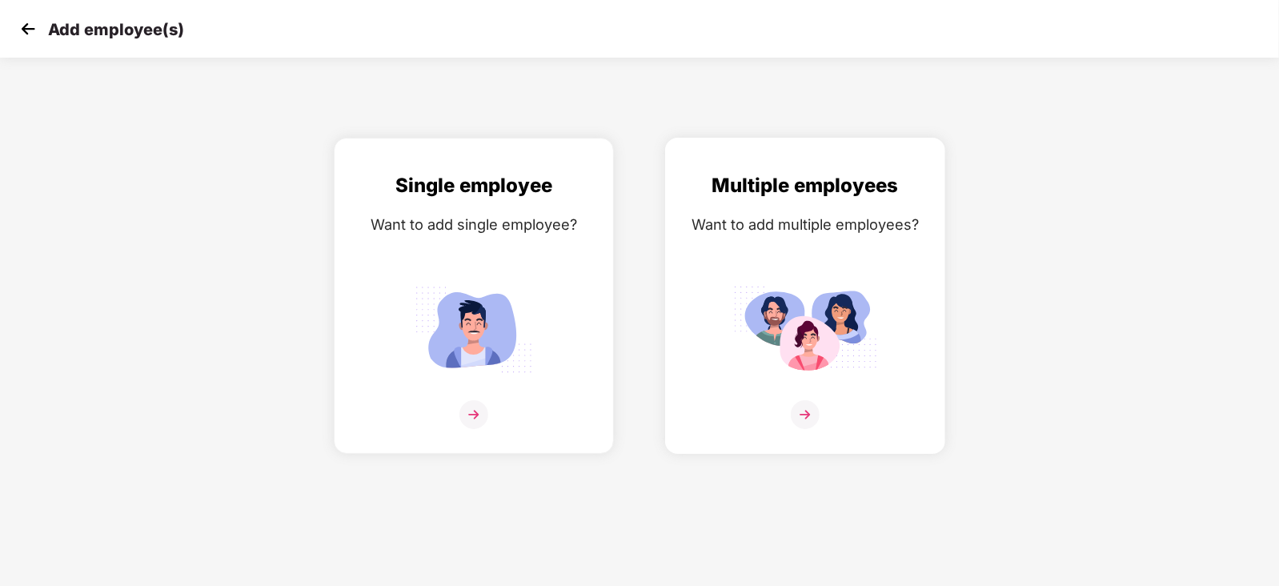
click at [826, 337] on img at bounding box center [805, 329] width 144 height 100
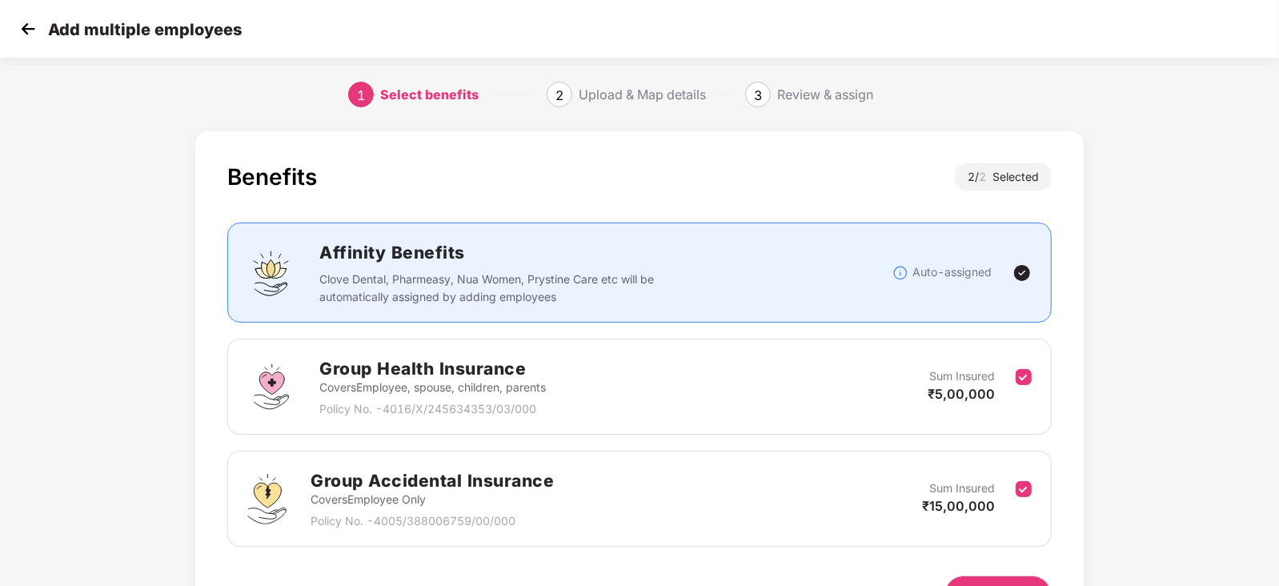
scroll to position [99, 0]
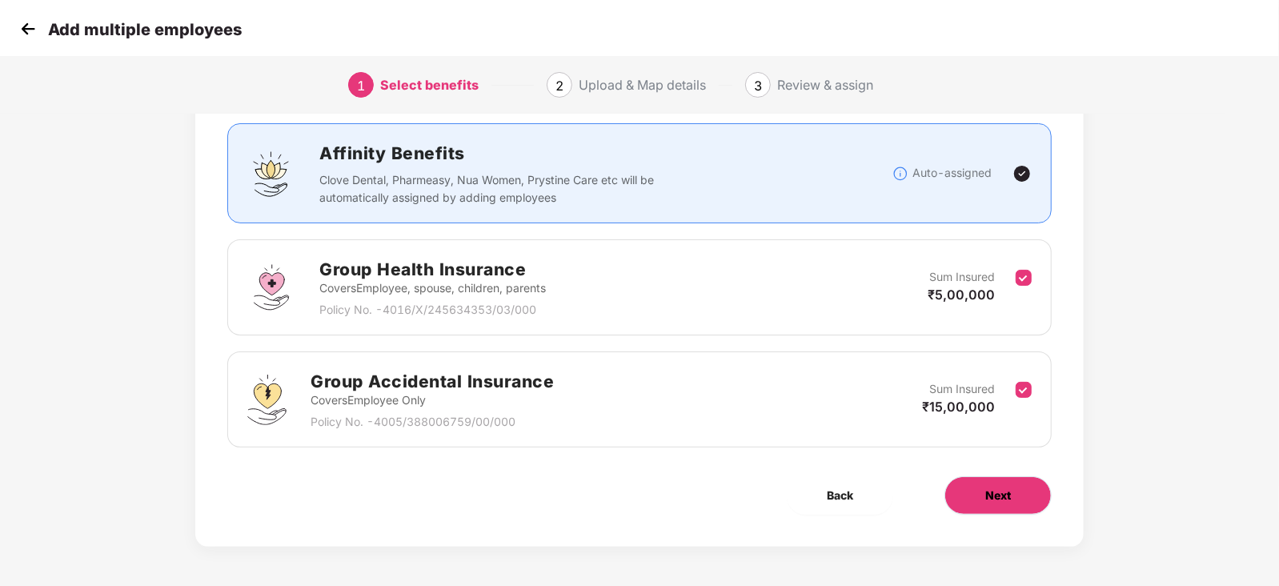
click at [1016, 500] on button "Next" at bounding box center [998, 495] width 107 height 38
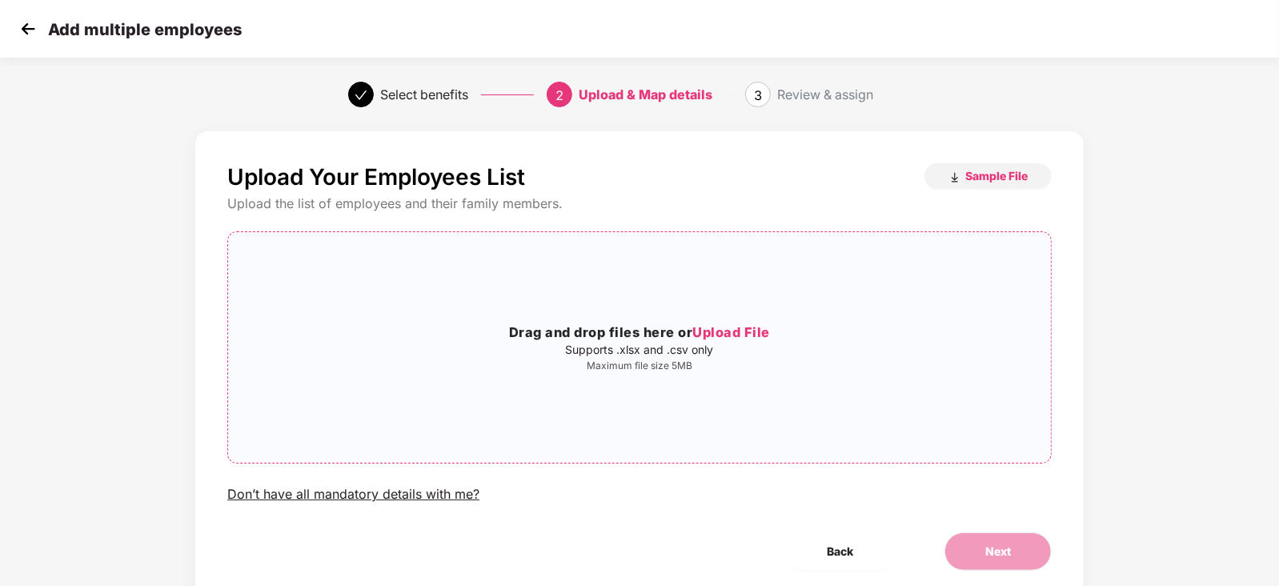
click at [729, 330] on span "Upload File" at bounding box center [732, 332] width 78 height 16
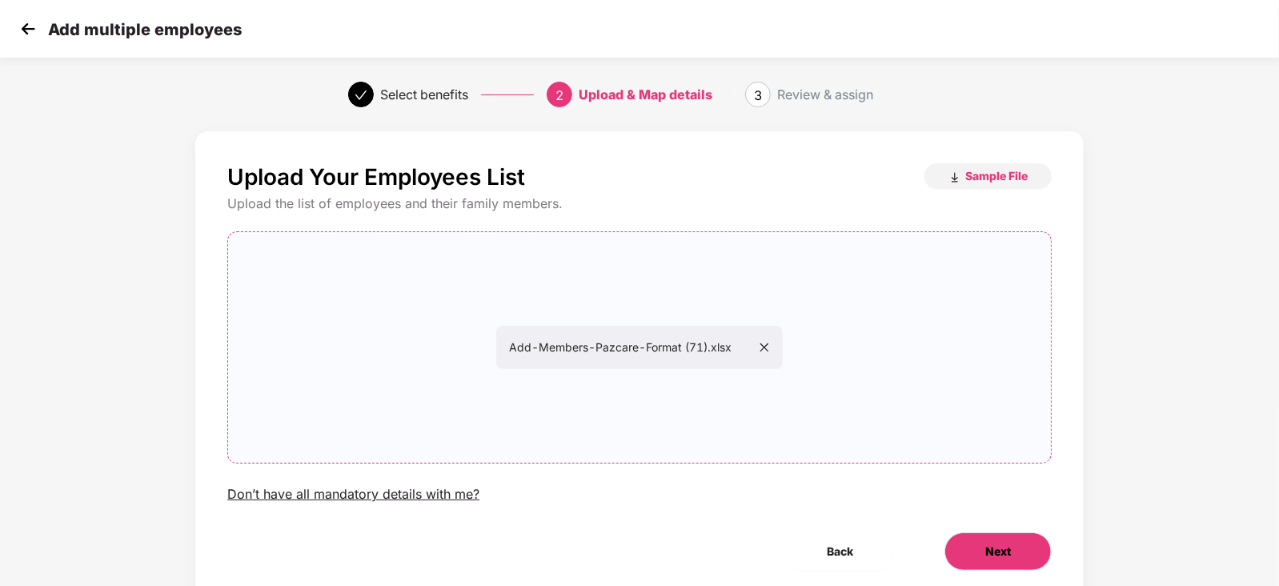
click at [961, 536] on button "Next" at bounding box center [998, 551] width 107 height 38
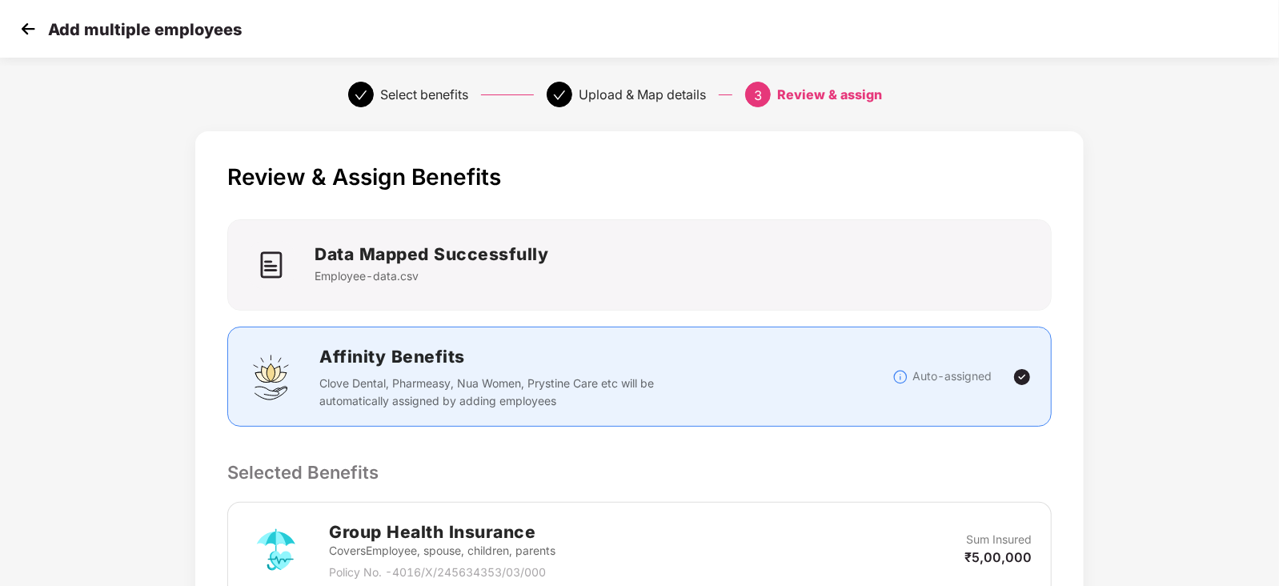
scroll to position [417, 0]
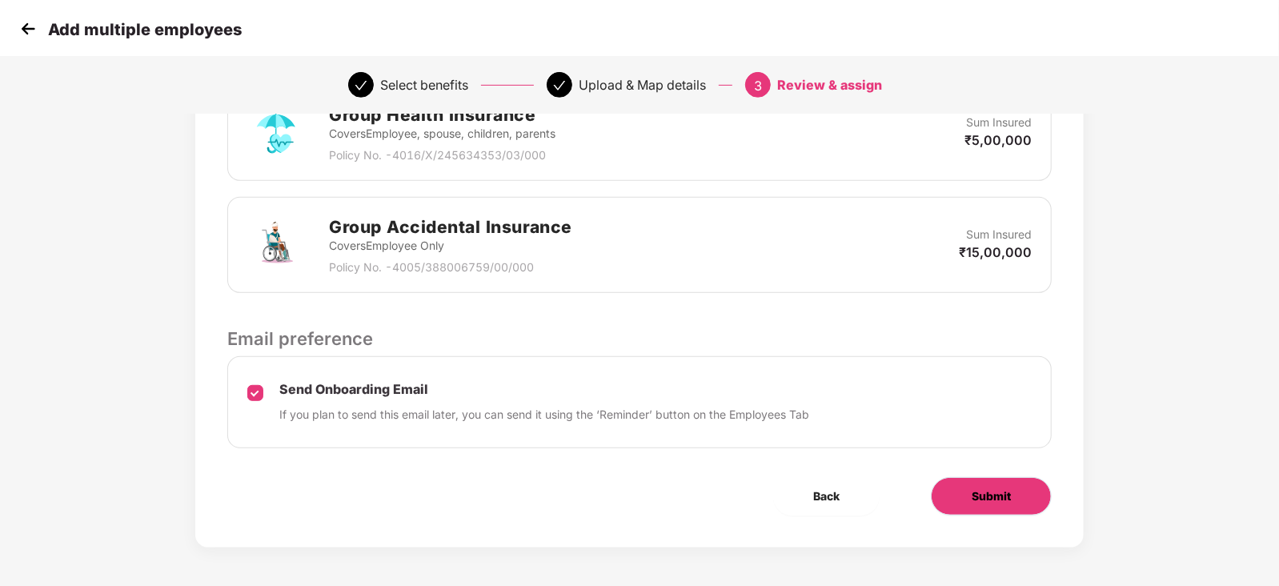
click at [994, 492] on span "Submit" at bounding box center [991, 497] width 39 height 18
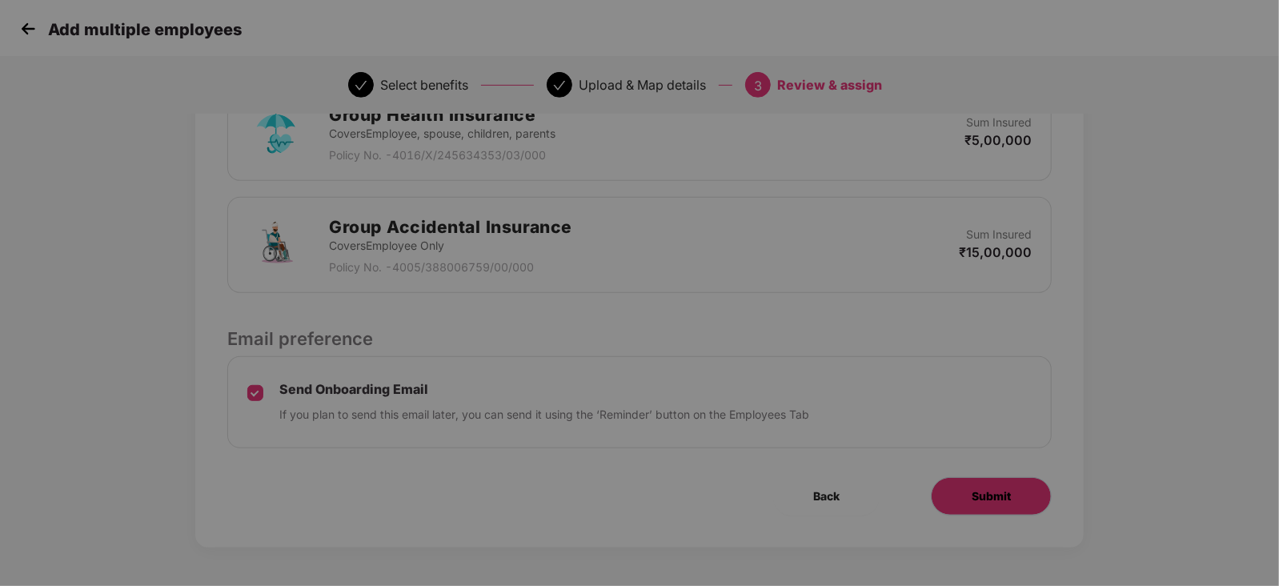
scroll to position [0, 0]
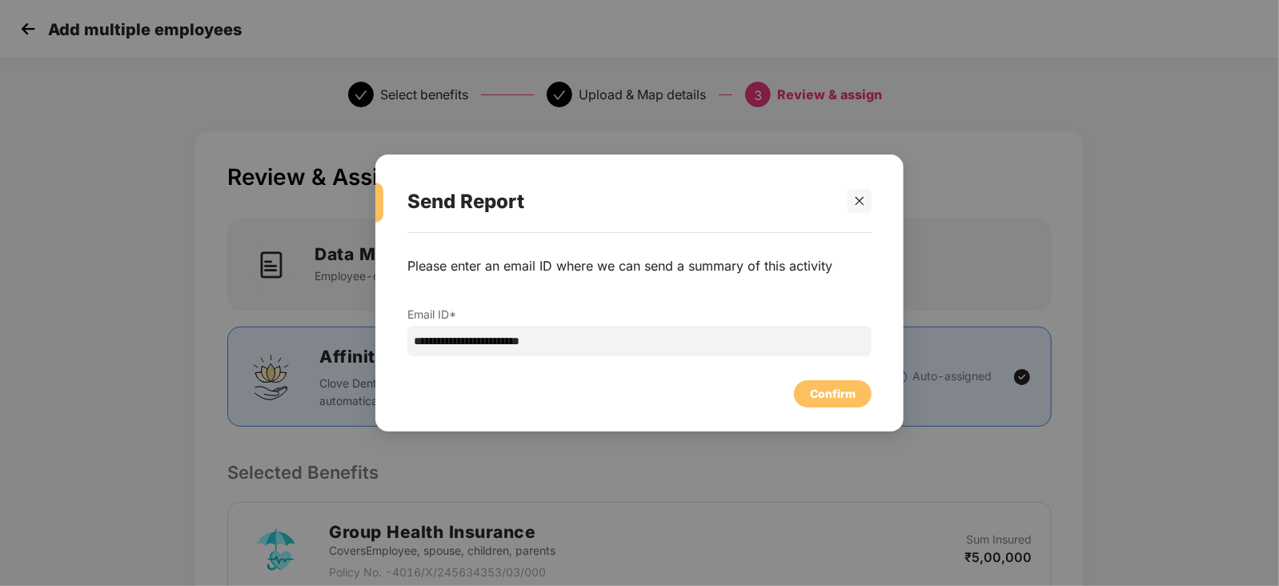
click at [852, 408] on div "**********" at bounding box center [640, 324] width 528 height 183
click at [832, 392] on div "Confirm" at bounding box center [833, 394] width 46 height 18
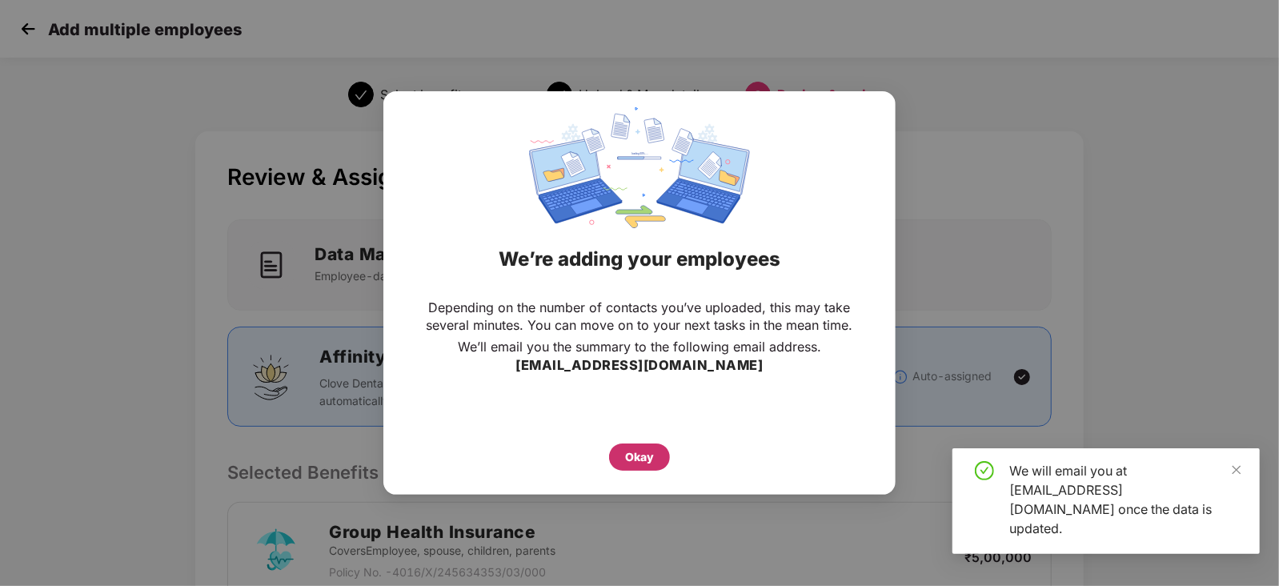
click at [653, 452] on div "Okay" at bounding box center [639, 457] width 29 height 18
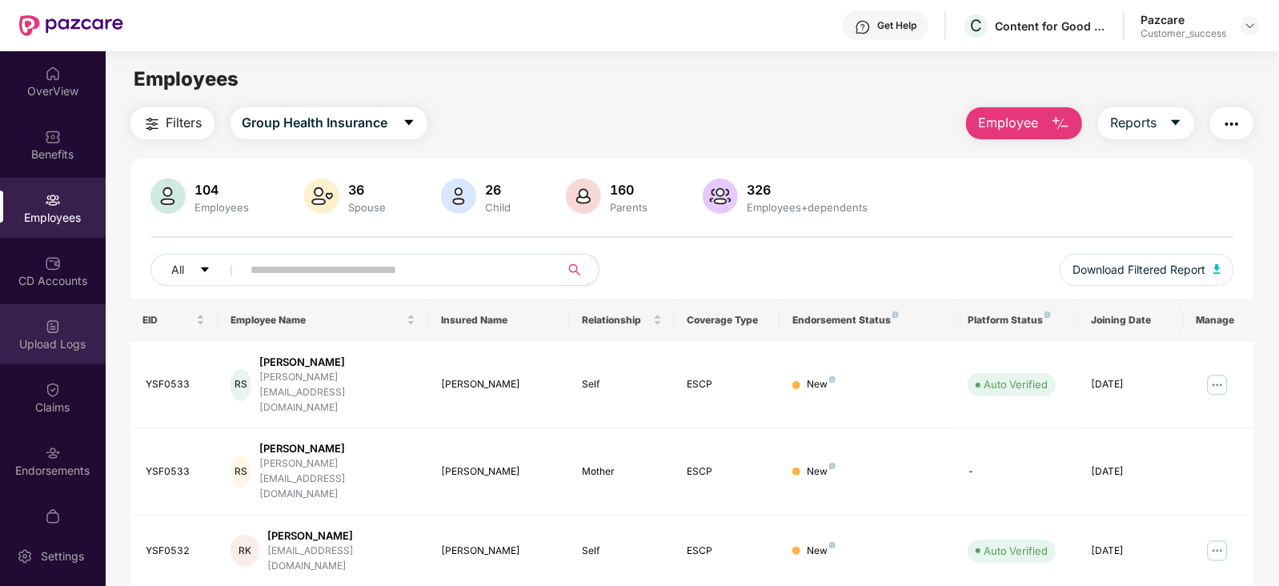
click at [53, 321] on img at bounding box center [53, 327] width 16 height 16
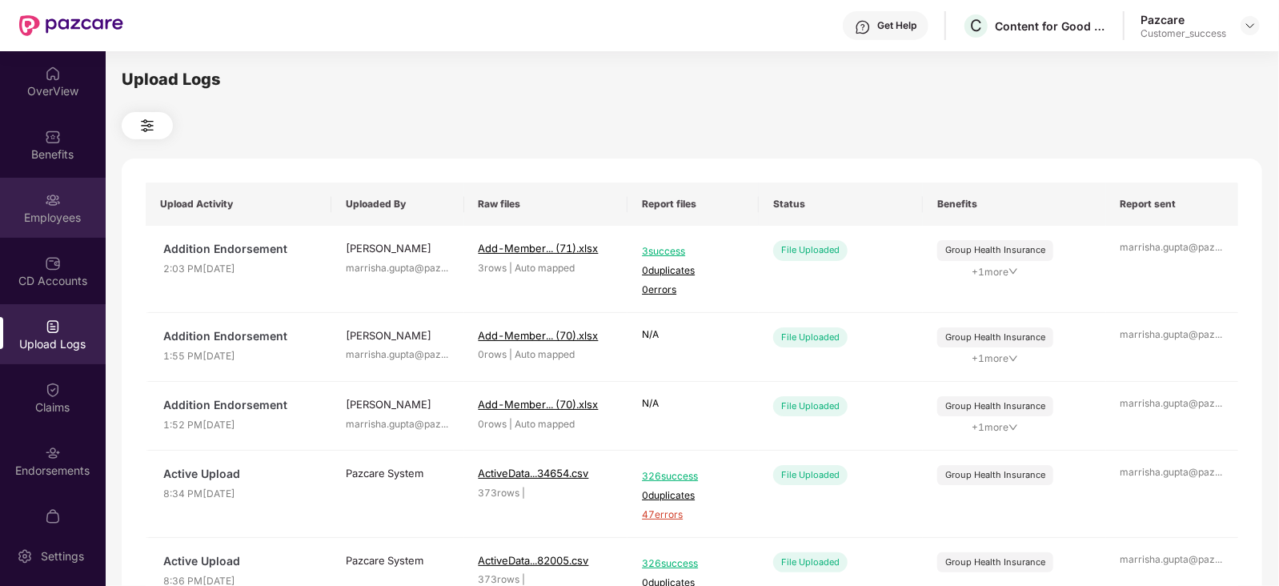
click at [76, 223] on div "Employees" at bounding box center [53, 218] width 106 height 16
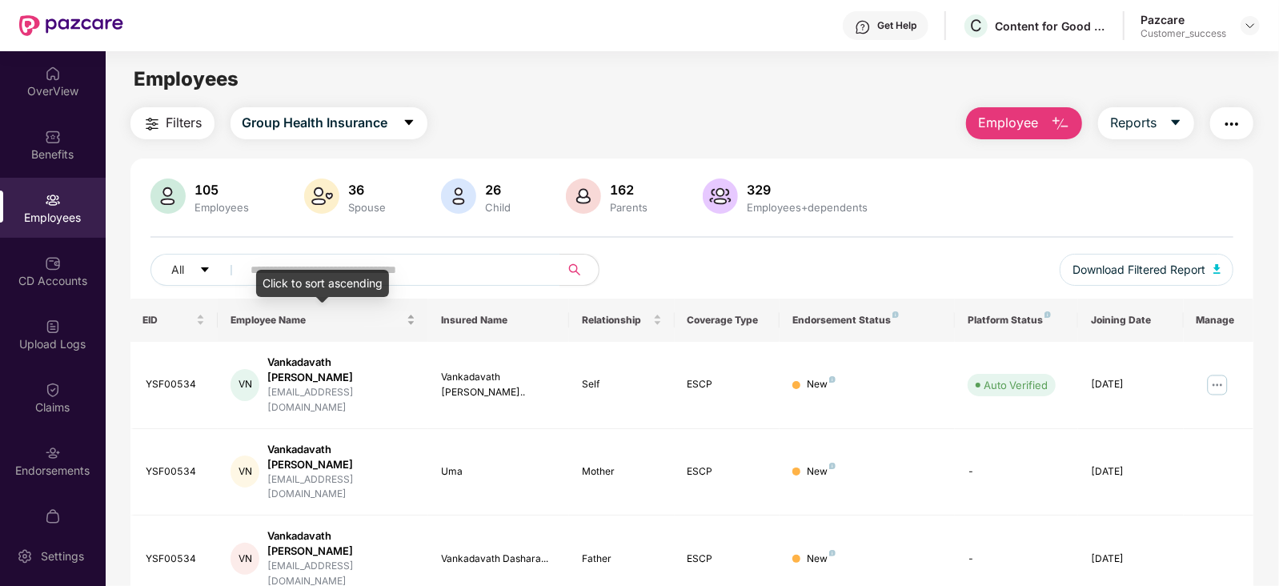
scroll to position [52, 0]
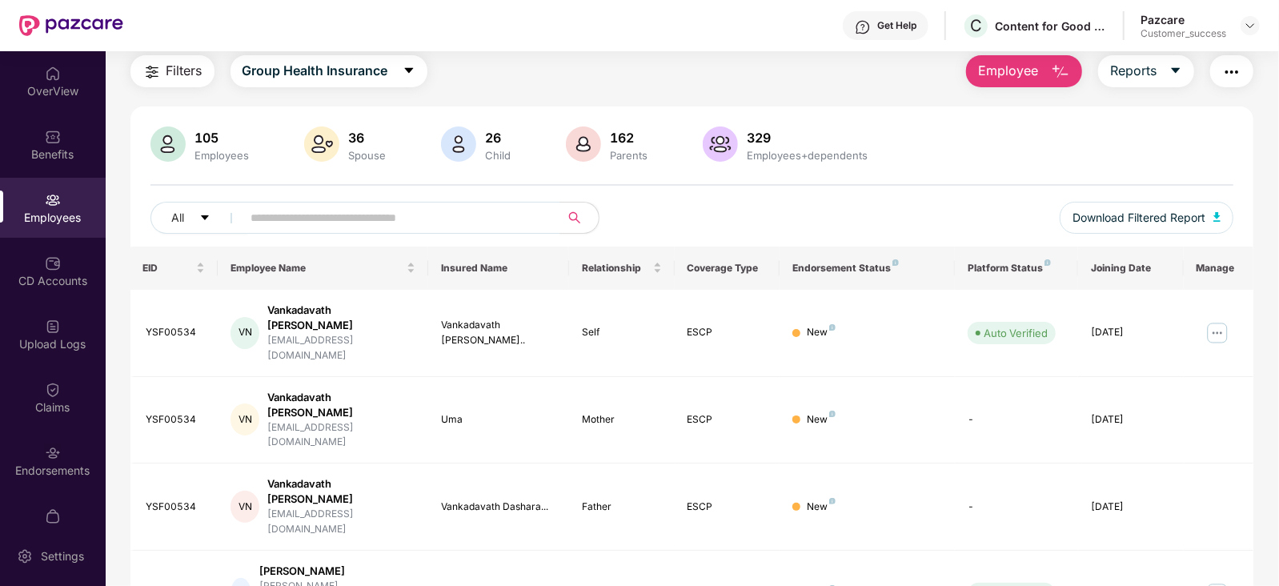
click at [1076, 160] on div "105 Employees 36 Spouse 26 Child 162 Parents 329 Employees+dependents" at bounding box center [693, 146] width 1084 height 38
click at [1248, 23] on img at bounding box center [1250, 25] width 13 height 13
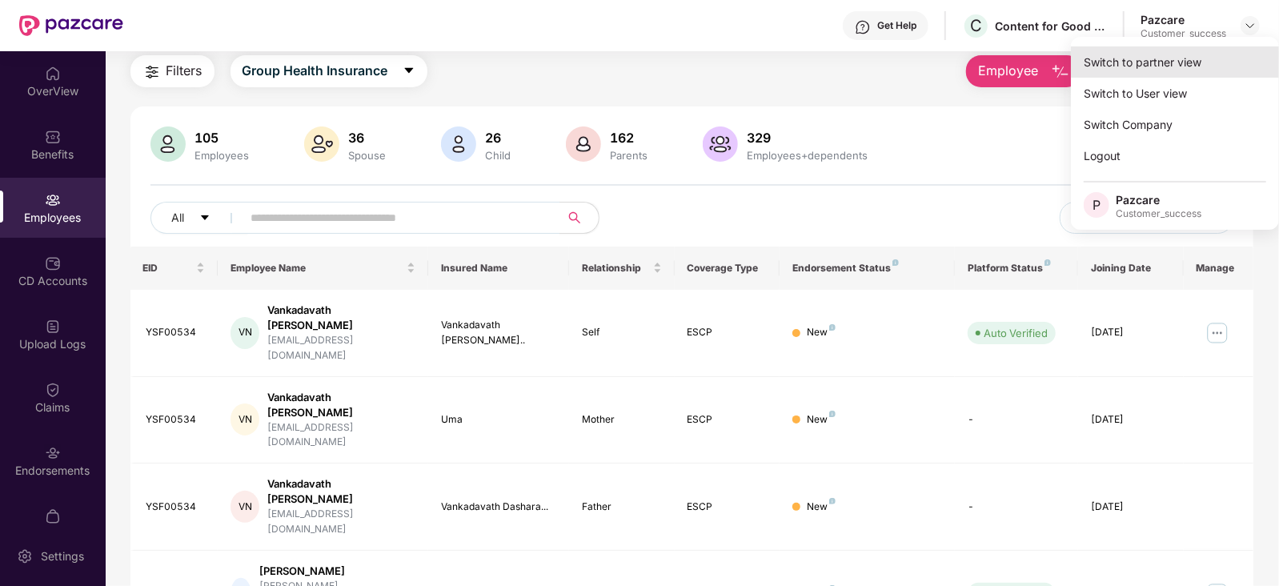
click at [1188, 51] on div "Switch to partner view" at bounding box center [1175, 61] width 208 height 31
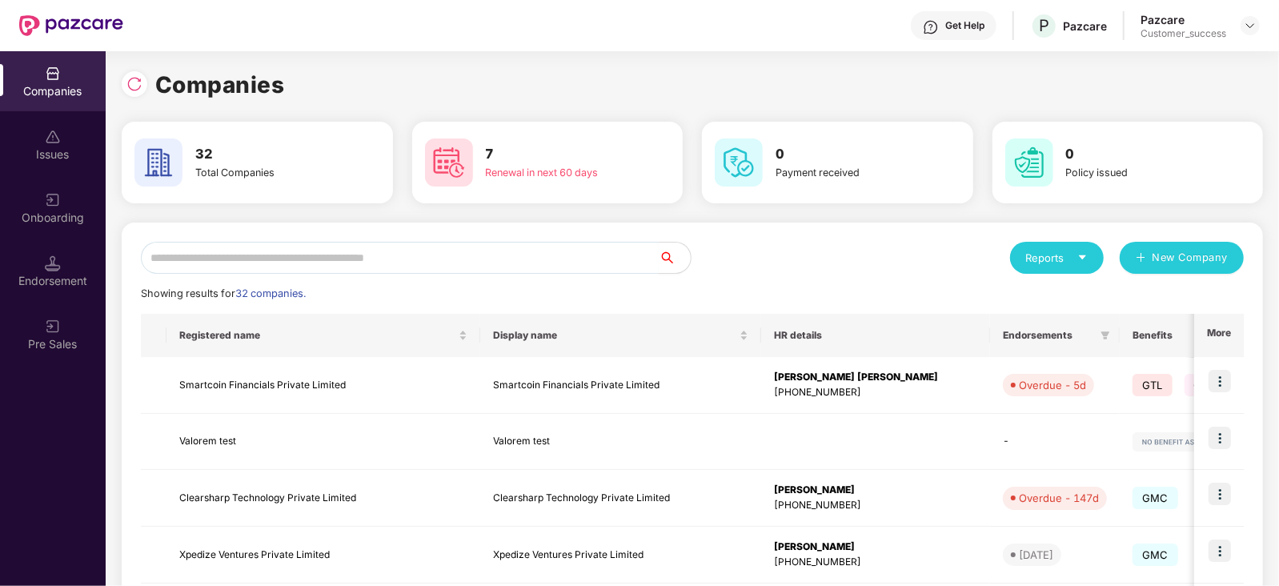
click at [528, 258] on input "text" at bounding box center [400, 258] width 518 height 32
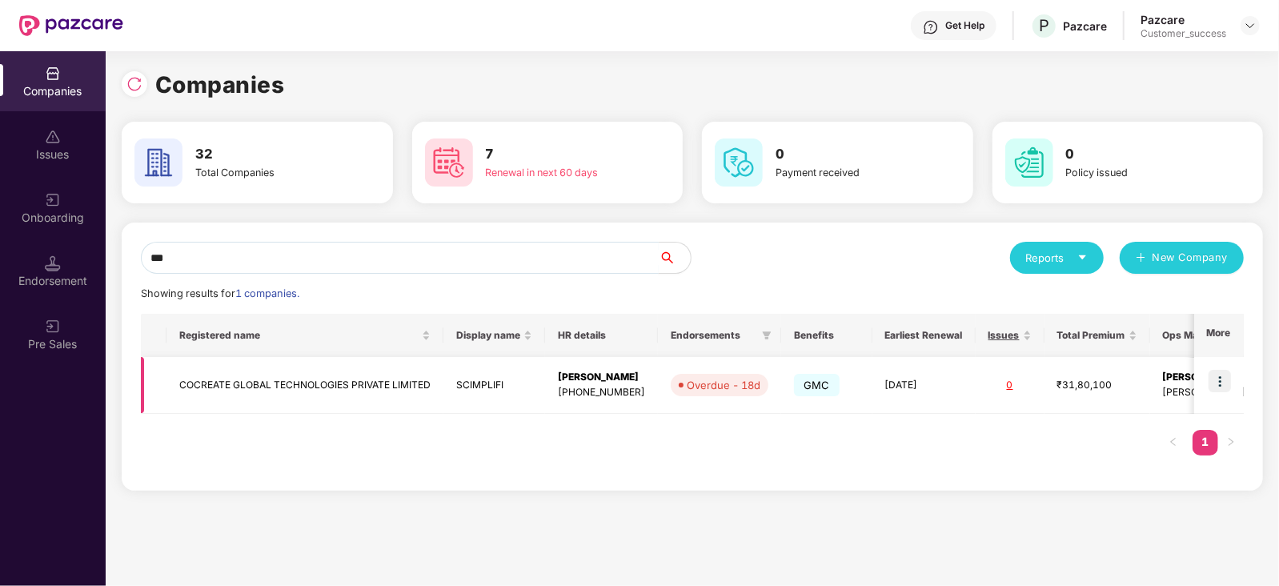
type input "***"
click at [1223, 386] on img at bounding box center [1220, 381] width 22 height 22
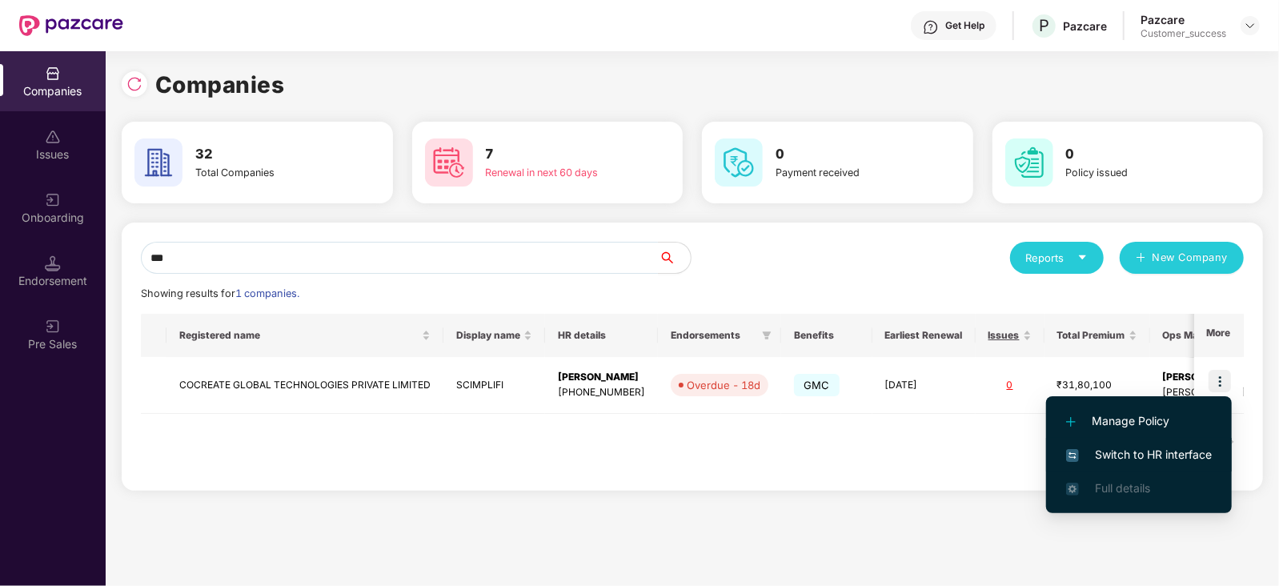
click at [1145, 452] on span "Switch to HR interface" at bounding box center [1139, 455] width 146 height 18
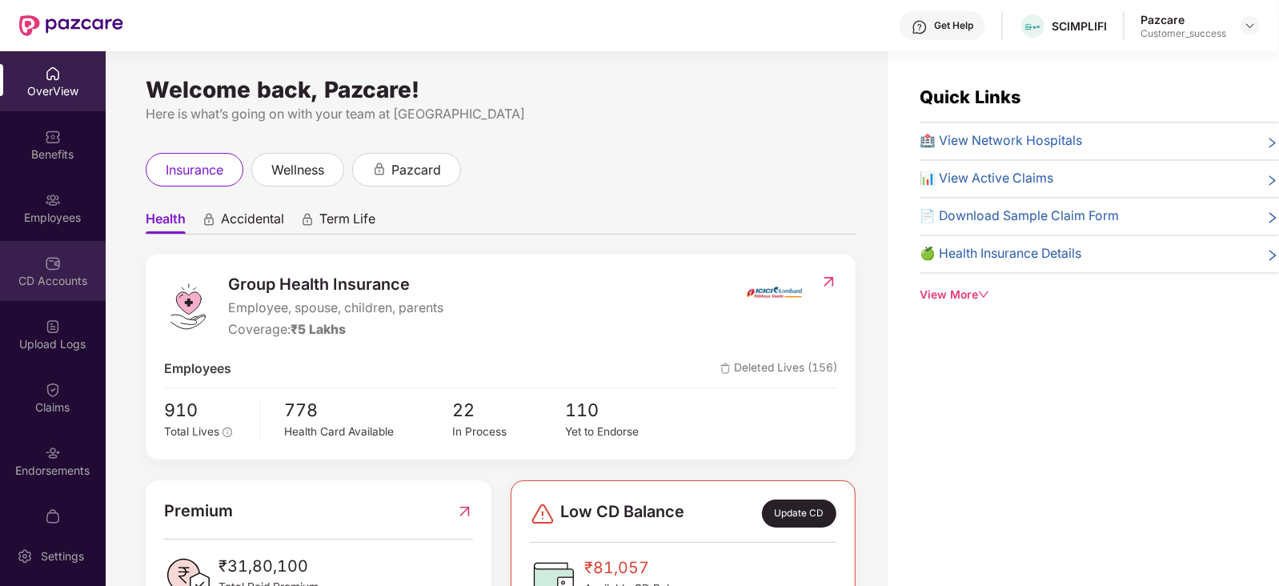
click at [70, 258] on div "CD Accounts" at bounding box center [53, 271] width 106 height 60
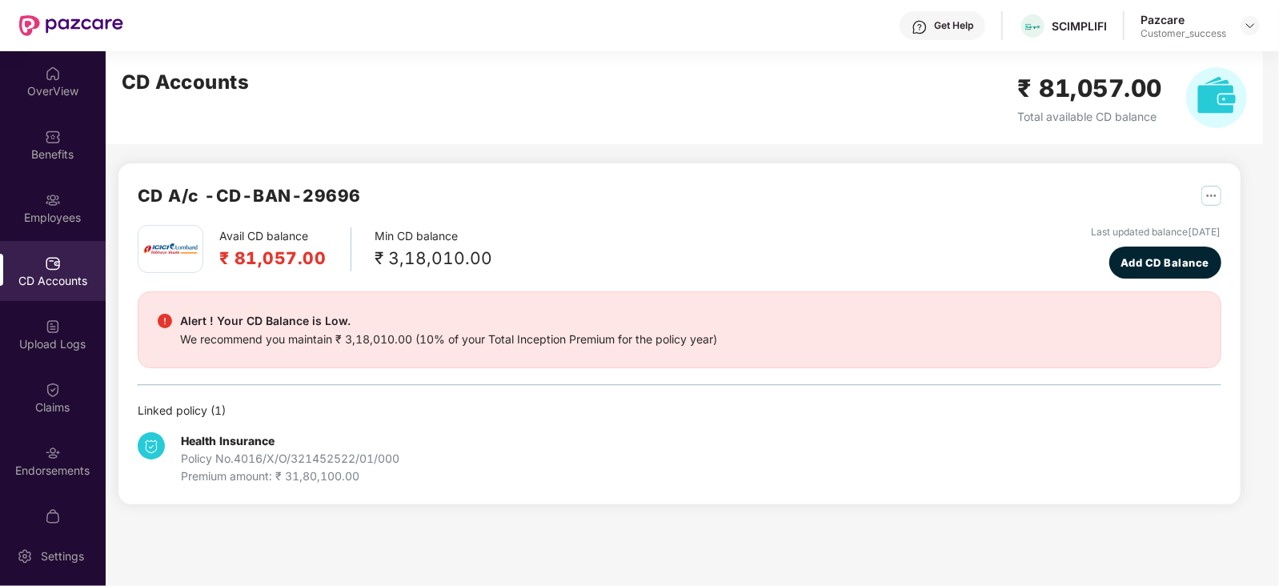
click at [63, 266] on div "CD Accounts" at bounding box center [53, 271] width 106 height 60
click at [38, 463] on div "Endorsements" at bounding box center [53, 471] width 106 height 16
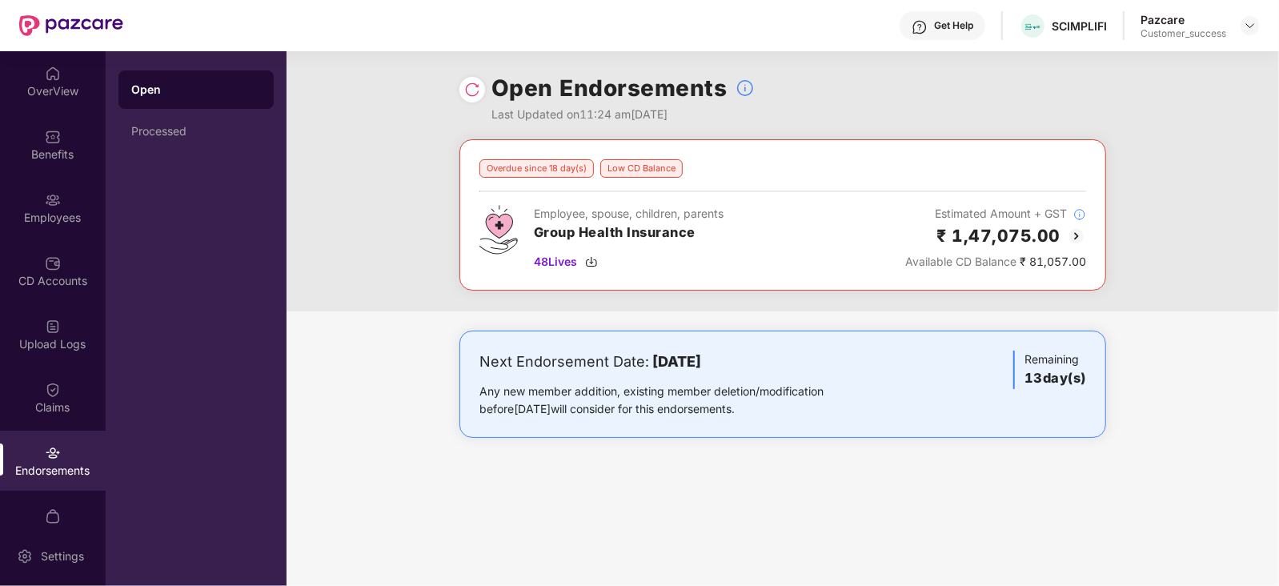
click at [1077, 233] on img at bounding box center [1076, 236] width 19 height 19
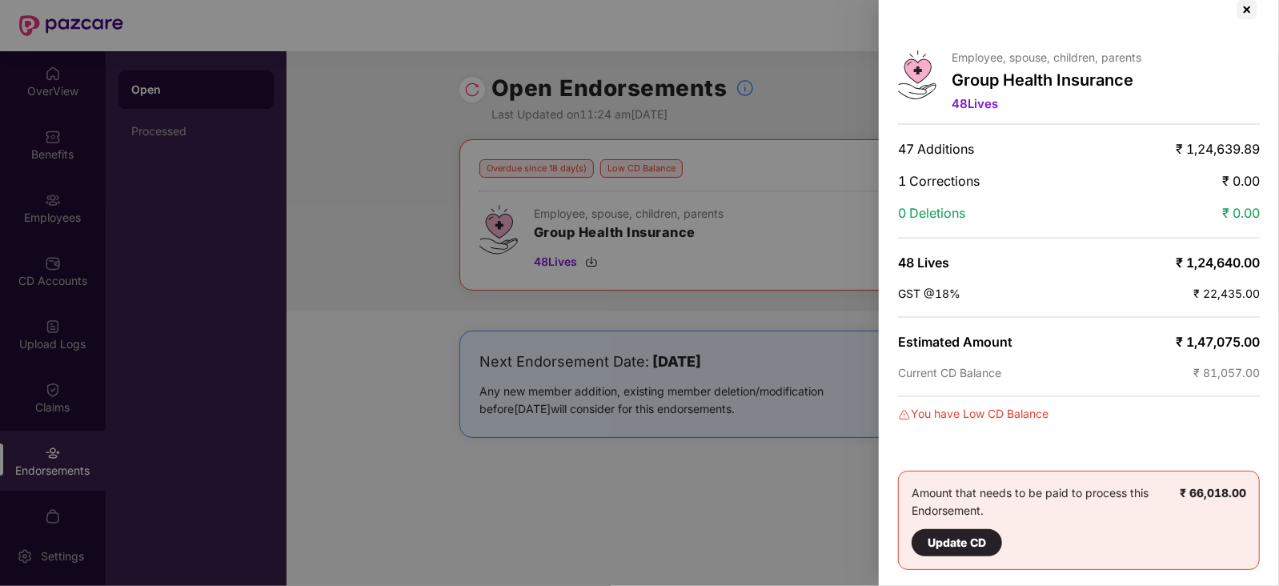
scroll to position [0, 0]
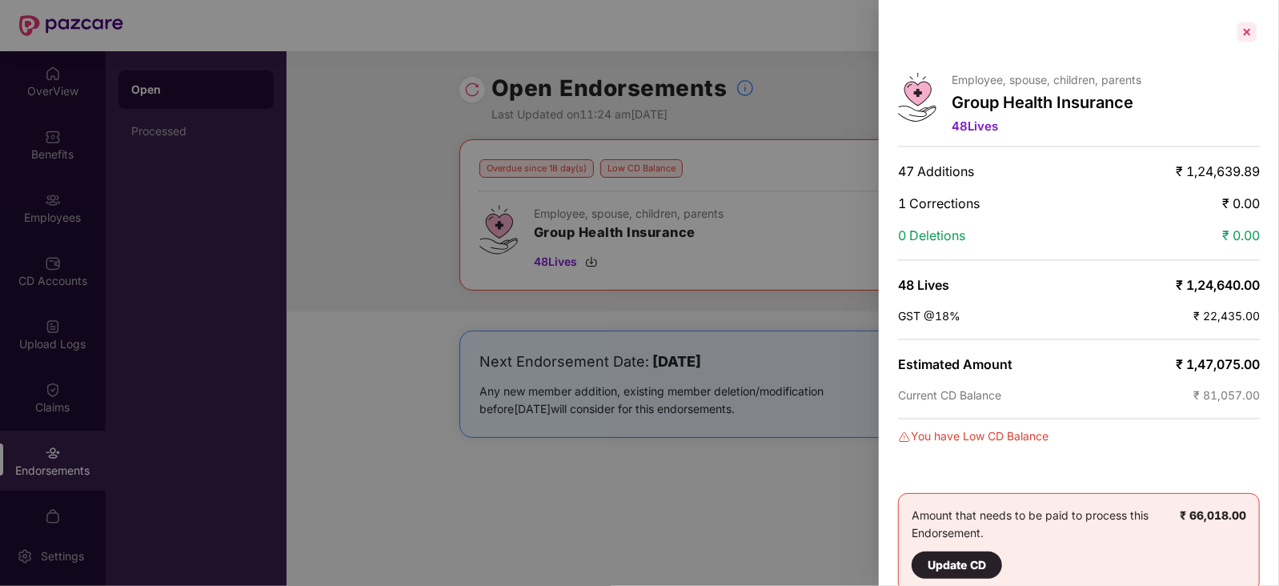
click at [1253, 38] on div at bounding box center [1248, 32] width 26 height 26
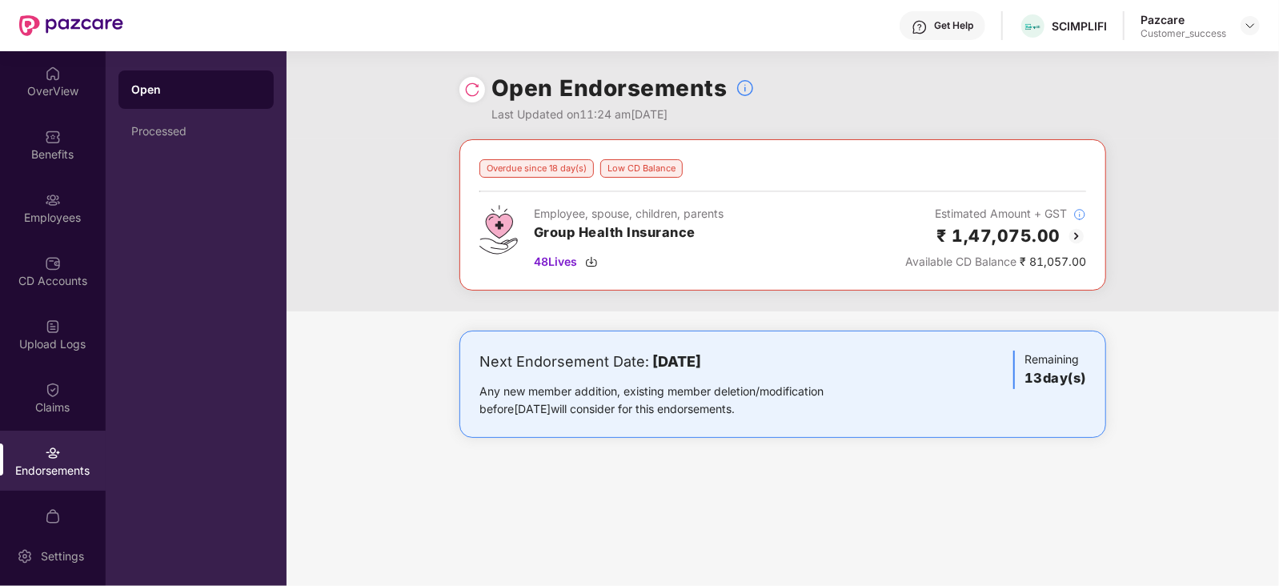
click at [1078, 238] on img at bounding box center [1076, 236] width 19 height 19
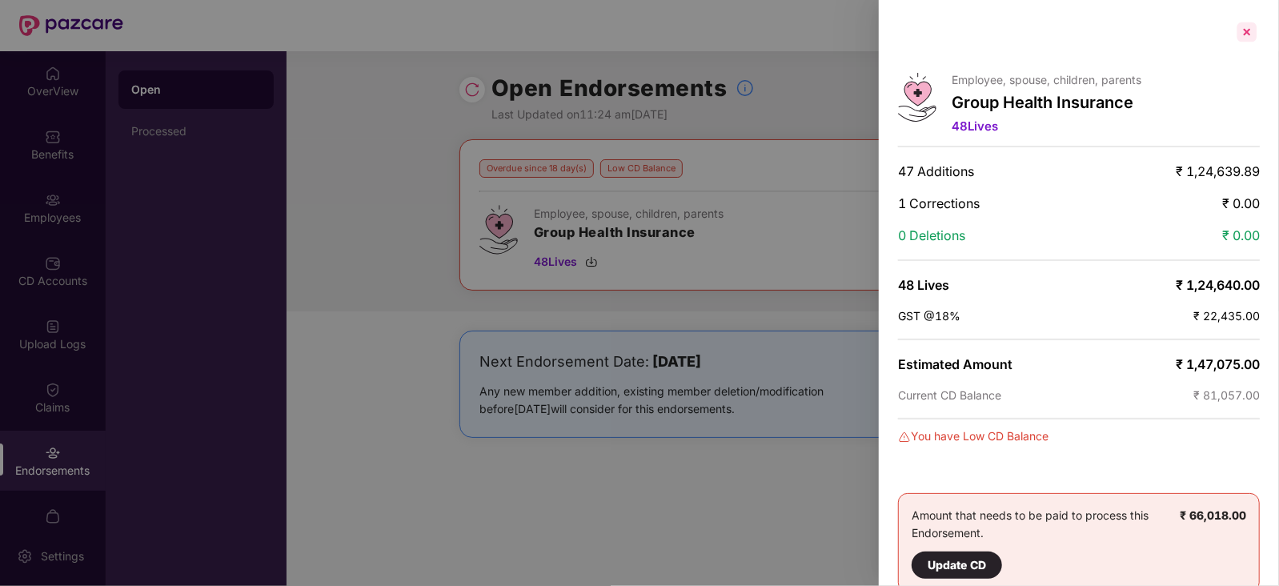
click at [1245, 28] on div at bounding box center [1248, 32] width 26 height 26
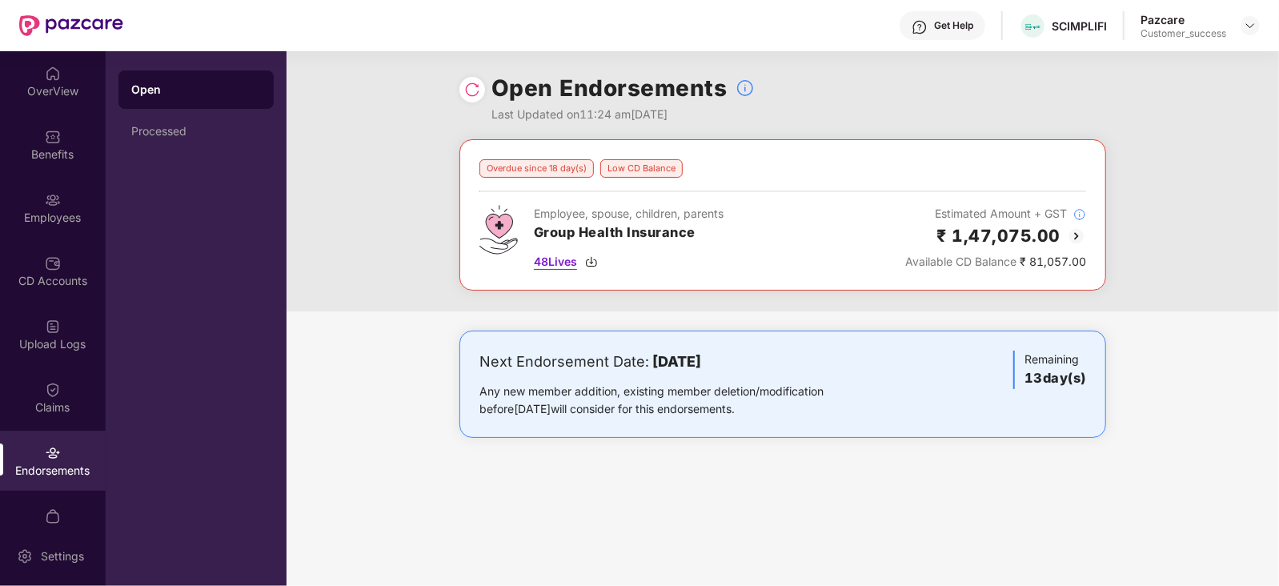
click at [565, 255] on span "48 Lives" at bounding box center [555, 262] width 43 height 18
